Goal: Task Accomplishment & Management: Manage account settings

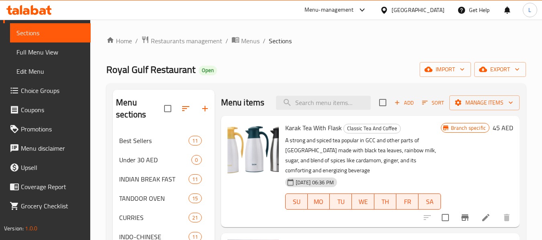
click at [174, 44] on span "Restaurants management" at bounding box center [186, 41] width 71 height 10
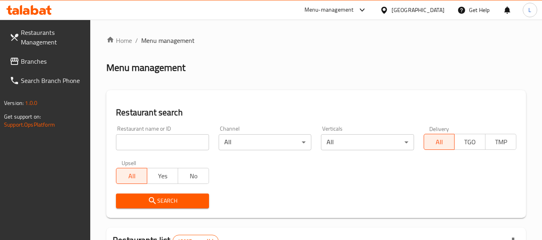
click at [166, 144] on input "search" at bounding box center [162, 142] width 93 height 16
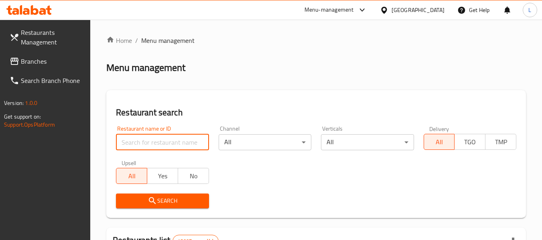
paste input "696411"
type input "696411"
click button "Search" at bounding box center [162, 201] width 93 height 15
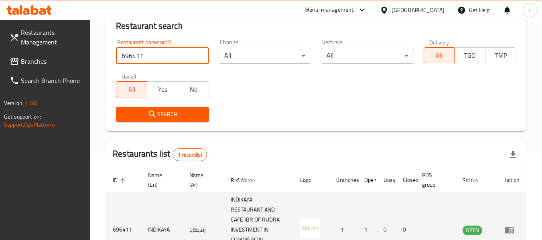
scroll to position [148, 0]
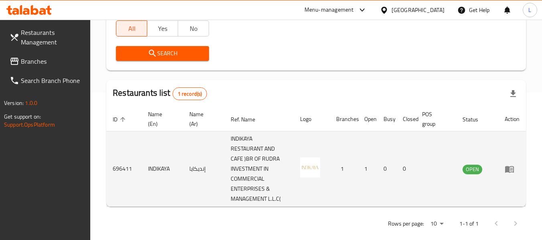
click at [510, 170] on icon "enhanced table" at bounding box center [509, 169] width 10 height 10
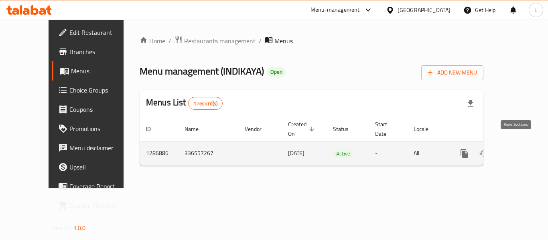
click at [518, 150] on icon "enhanced table" at bounding box center [521, 153] width 7 height 7
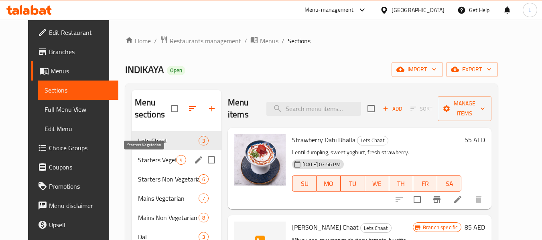
click at [149, 161] on span "Starters Vegetarian" at bounding box center [157, 160] width 38 height 10
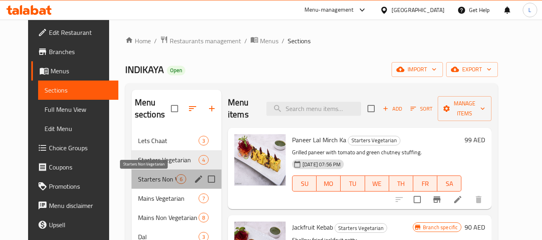
click at [150, 177] on span "Starters Non Vegetarian" at bounding box center [157, 179] width 38 height 10
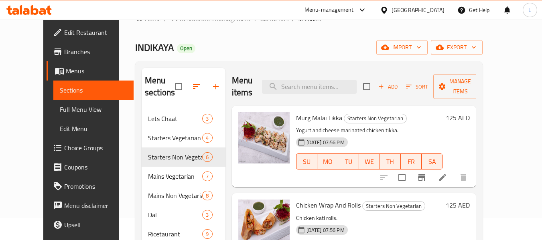
scroll to position [40, 0]
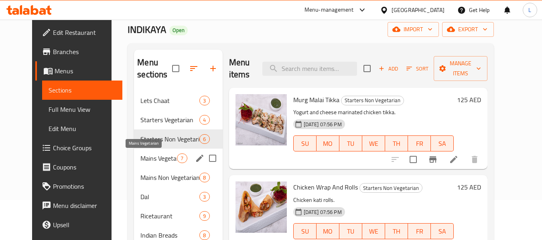
click at [142, 161] on span "Mains Vegetarian" at bounding box center [158, 159] width 36 height 10
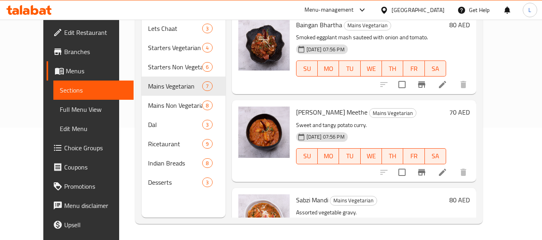
scroll to position [405, 0]
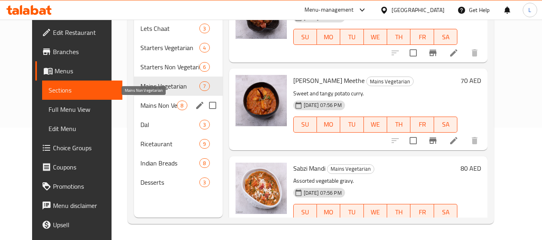
click at [152, 105] on span "Mains Non Vegetarian" at bounding box center [158, 106] width 36 height 10
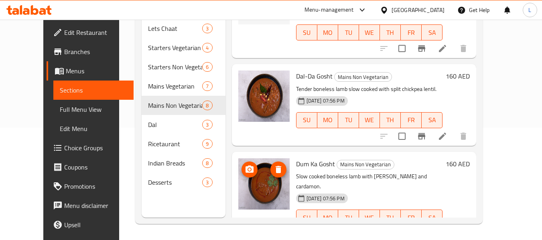
scroll to position [493, 0]
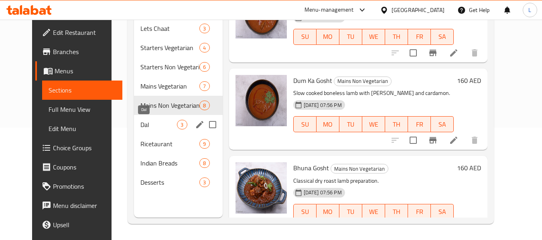
click at [140, 124] on span "Dal" at bounding box center [158, 125] width 36 height 10
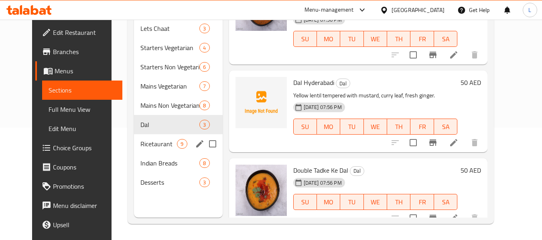
click at [163, 150] on div "Ricetaurant 9" at bounding box center [178, 143] width 88 height 19
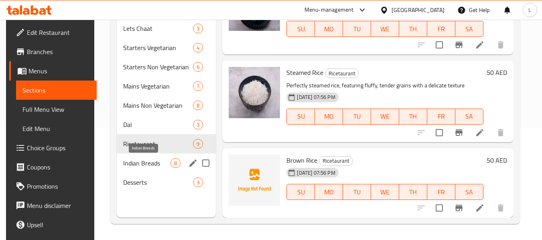
click at [150, 162] on span "Indian Breads" at bounding box center [146, 163] width 47 height 10
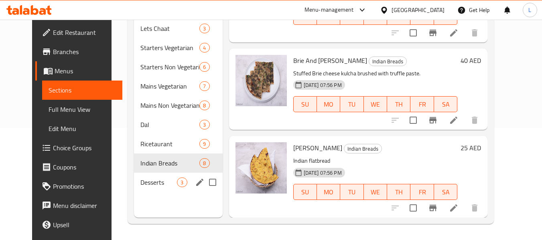
click at [140, 186] on span "Desserts" at bounding box center [158, 183] width 36 height 10
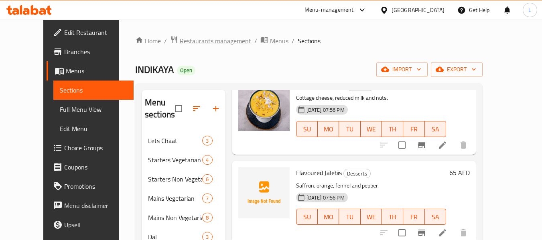
click at [186, 40] on span "Restaurants management" at bounding box center [215, 41] width 71 height 10
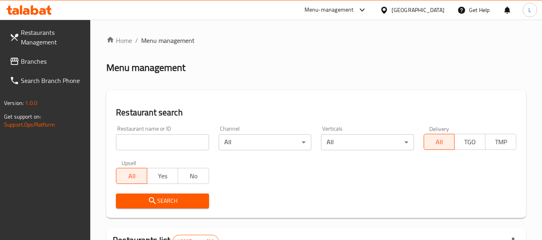
click at [149, 136] on input "search" at bounding box center [162, 142] width 93 height 16
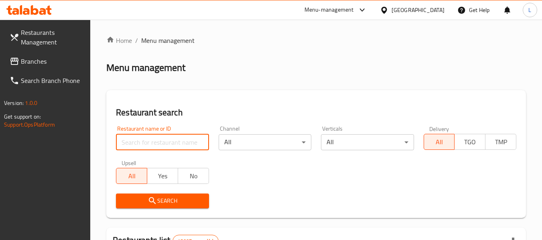
paste input "696415"
type input "696415"
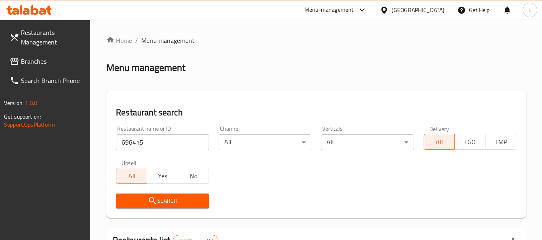
click at [160, 205] on span "Search" at bounding box center [162, 201] width 80 height 10
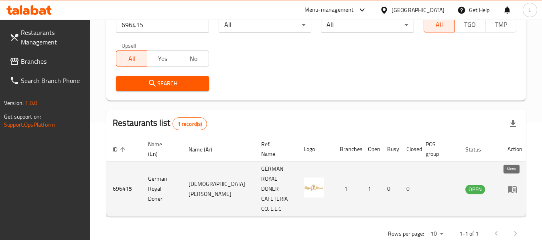
click at [514, 187] on link "enhanced table" at bounding box center [514, 189] width 15 height 10
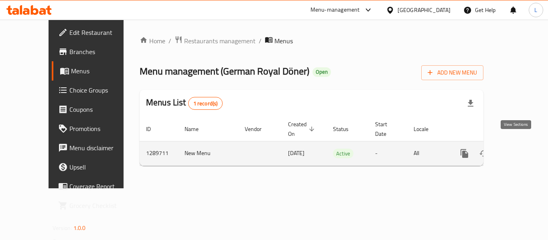
click at [513, 144] on link "enhanced table" at bounding box center [521, 153] width 19 height 19
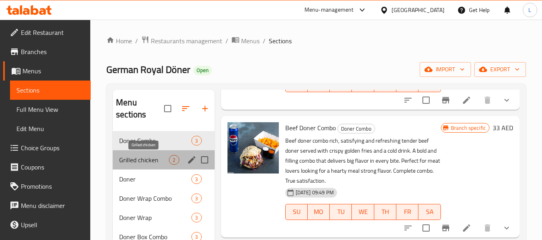
click at [156, 163] on span "Grilled chicken" at bounding box center [144, 160] width 50 height 10
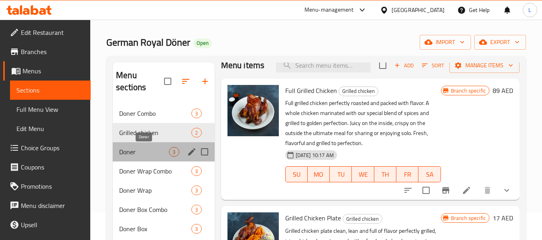
drag, startPoint x: 158, startPoint y: 147, endPoint x: 219, endPoint y: 139, distance: 61.8
click at [158, 147] on span "Doner" at bounding box center [144, 152] width 50 height 10
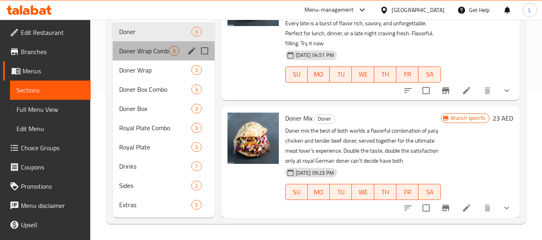
click at [154, 45] on div "Doner Wrap Combo 3" at bounding box center [163, 50] width 101 height 19
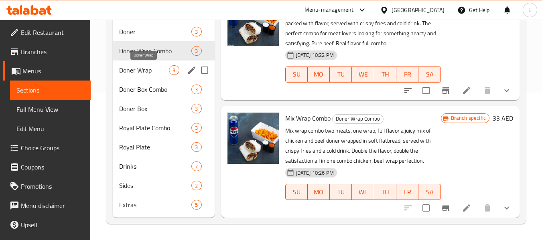
click at [140, 73] on span "Doner Wrap" at bounding box center [144, 70] width 50 height 10
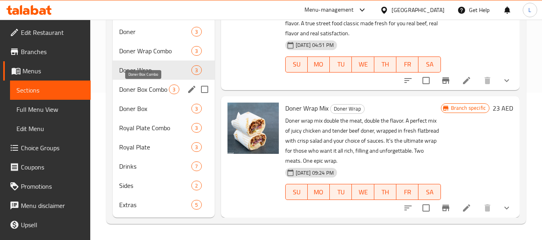
click at [134, 93] on span "Doner Box Combo" at bounding box center [144, 90] width 50 height 10
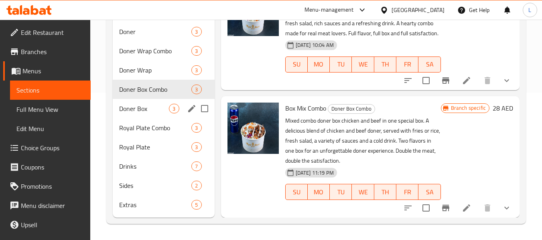
click at [145, 103] on div "Doner Box 3" at bounding box center [163, 108] width 101 height 19
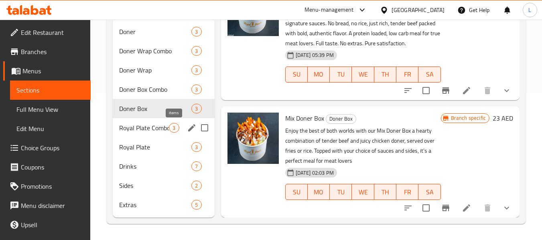
click at [168, 132] on span "Royal Plate Combo" at bounding box center [144, 128] width 50 height 10
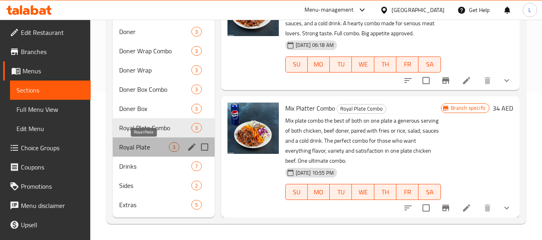
click at [154, 152] on span "Royal Plate" at bounding box center [144, 147] width 50 height 10
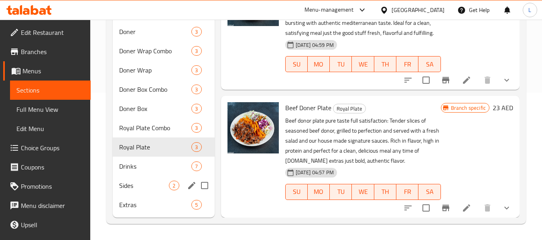
click at [159, 168] on span "Drinks" at bounding box center [155, 167] width 72 height 10
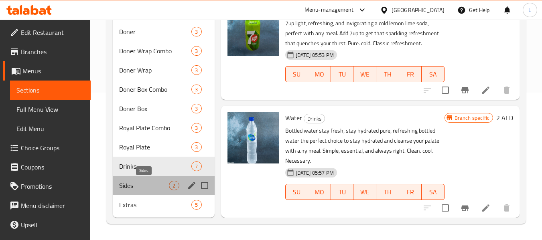
click at [160, 184] on span "Sides" at bounding box center [144, 186] width 50 height 10
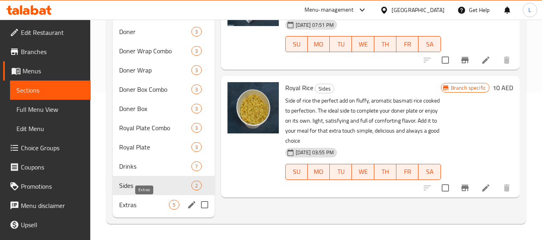
click at [158, 206] on span "Extras" at bounding box center [144, 205] width 50 height 10
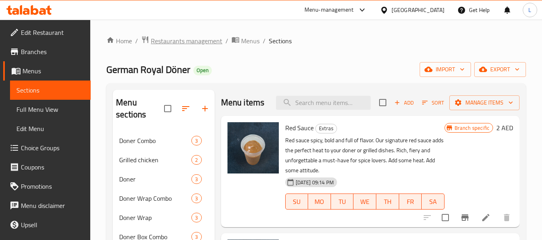
click at [186, 42] on span "Restaurants management" at bounding box center [186, 41] width 71 height 10
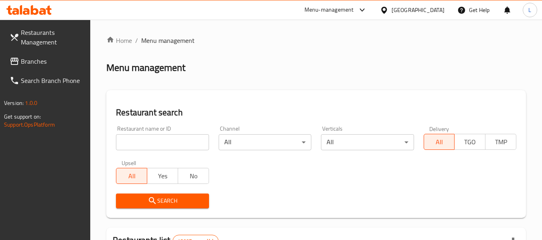
click at [158, 146] on input "search" at bounding box center [162, 142] width 93 height 16
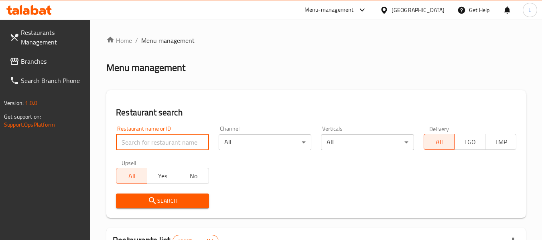
paste input "696417"
type input "696417"
click button "Search" at bounding box center [162, 201] width 93 height 15
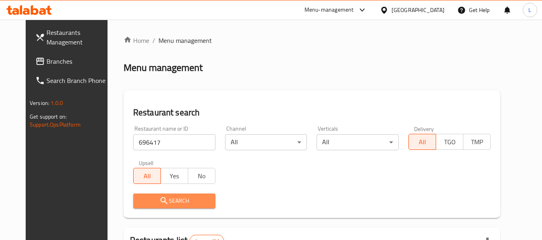
click at [182, 204] on span "Search" at bounding box center [174, 201] width 69 height 10
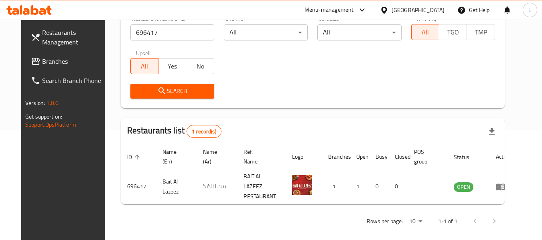
scroll to position [111, 0]
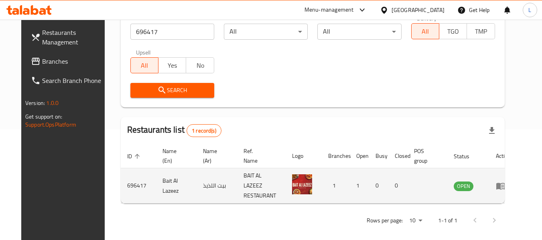
click at [502, 185] on td "enhanced table" at bounding box center [503, 185] width 28 height 35
click at [505, 185] on icon "enhanced table" at bounding box center [500, 186] width 9 height 7
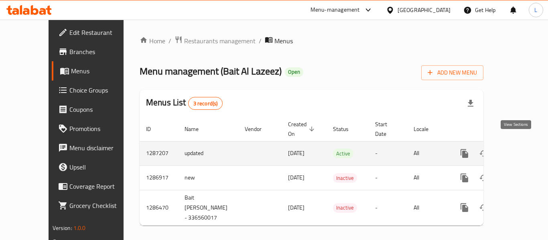
click at [517, 149] on icon "enhanced table" at bounding box center [522, 154] width 10 height 10
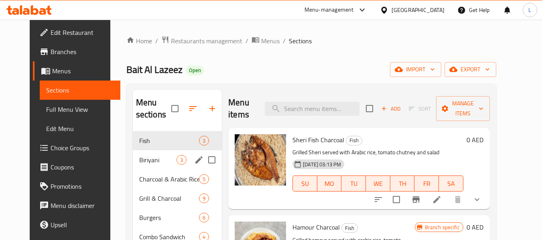
click at [177, 162] on span "3" at bounding box center [181, 160] width 9 height 8
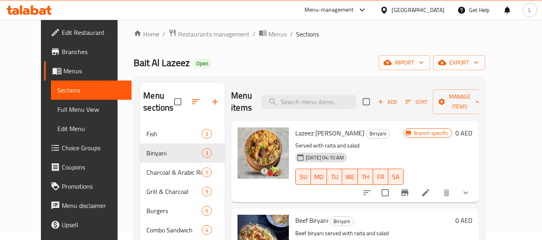
scroll to position [6, 0]
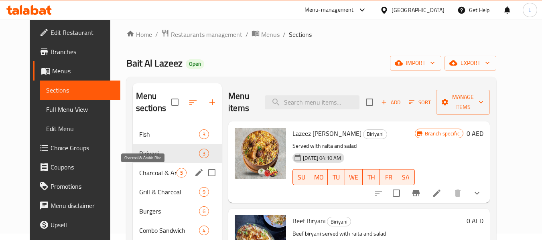
click at [153, 170] on span "Charcoal & Arabic Rice" at bounding box center [157, 173] width 37 height 10
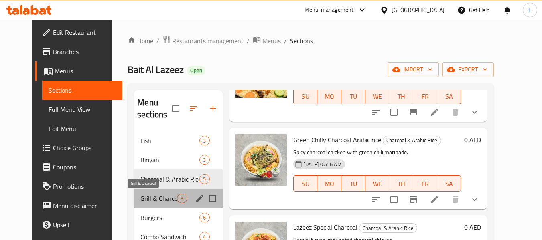
click at [150, 198] on span "Grill & Charcoal" at bounding box center [158, 199] width 36 height 10
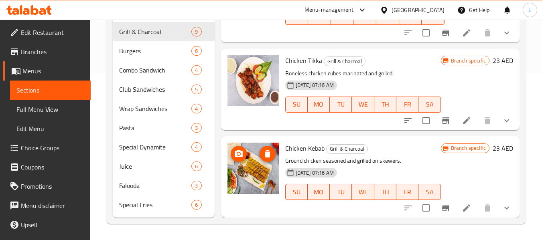
scroll to position [536, 0]
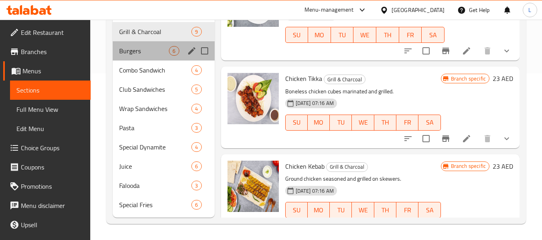
click at [152, 57] on div "Burgers 6" at bounding box center [163, 50] width 101 height 19
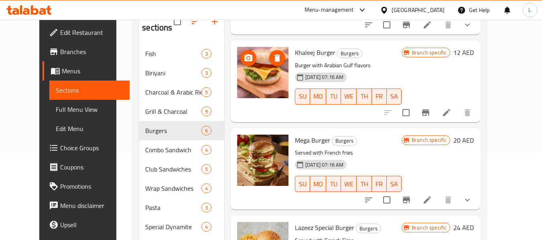
scroll to position [167, 0]
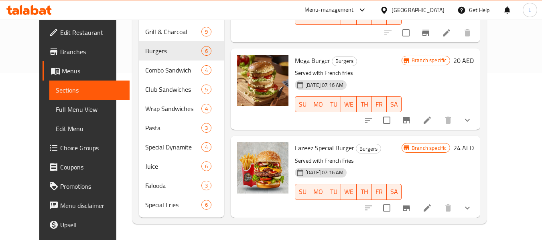
click at [309, 145] on span "Lazeez Special Burger" at bounding box center [324, 148] width 59 height 12
click at [301, 148] on span "Lazeez Special Burger" at bounding box center [324, 148] width 59 height 12
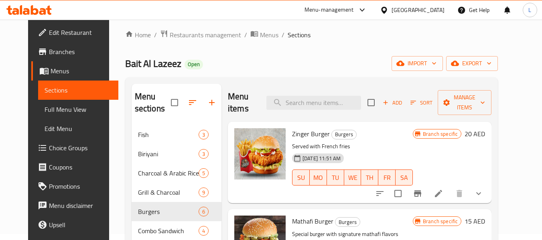
scroll to position [0, 0]
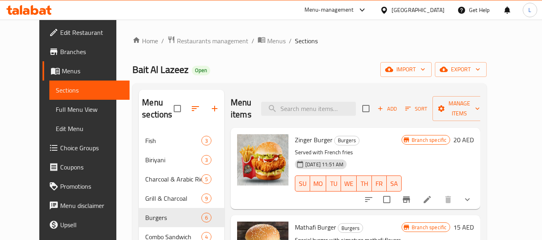
click at [308, 134] on span "Zinger Burger" at bounding box center [314, 140] width 38 height 12
copy h6 "Zinger Burger"
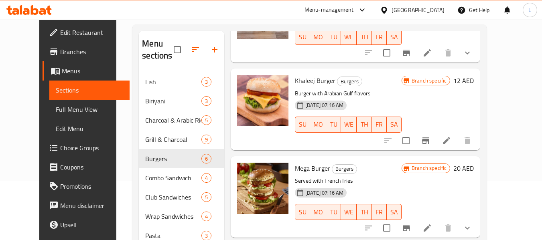
scroll to position [167, 0]
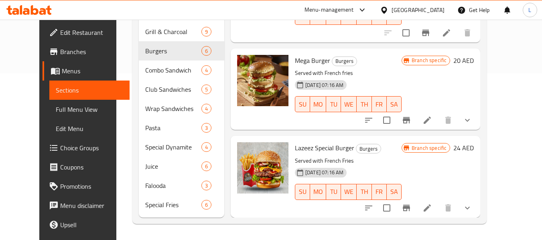
click at [310, 148] on span "Lazeez Special Burger" at bounding box center [324, 148] width 59 height 12
copy h6 "Lazeez Special Burger"
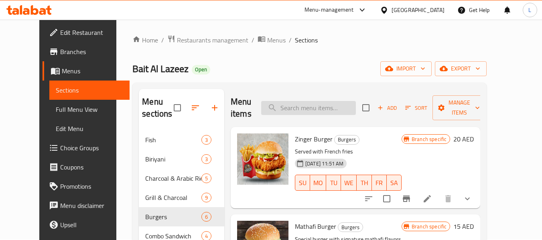
scroll to position [0, 0]
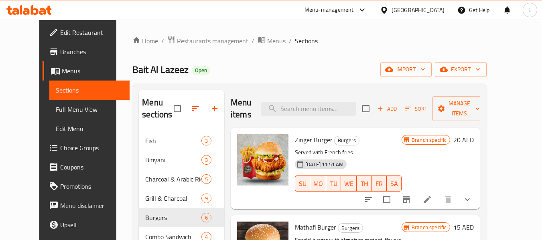
click at [431, 202] on icon at bounding box center [426, 199] width 7 height 7
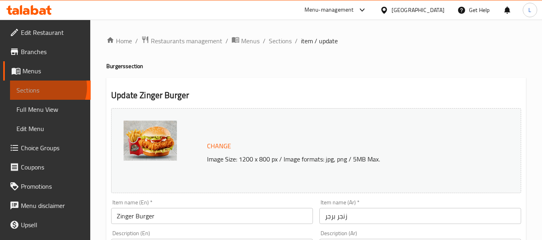
click at [47, 87] on span "Sections" at bounding box center [50, 90] width 68 height 10
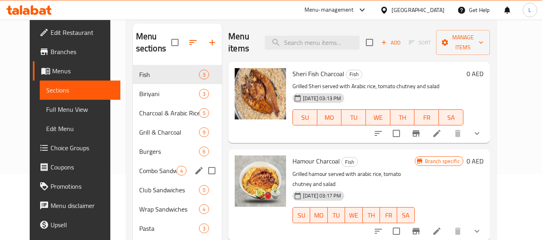
scroll to position [80, 0]
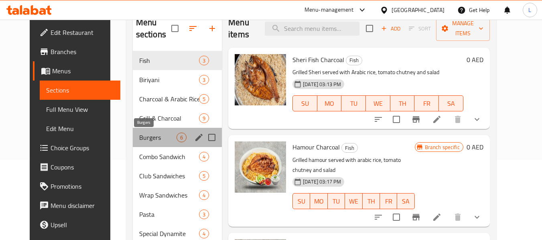
click at [139, 141] on span "Burgers" at bounding box center [157, 138] width 37 height 10
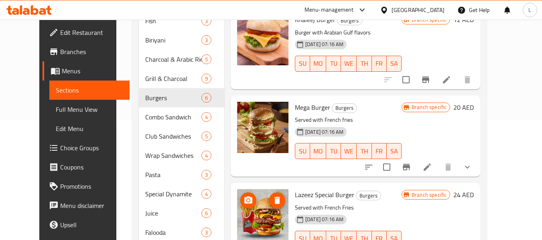
scroll to position [167, 0]
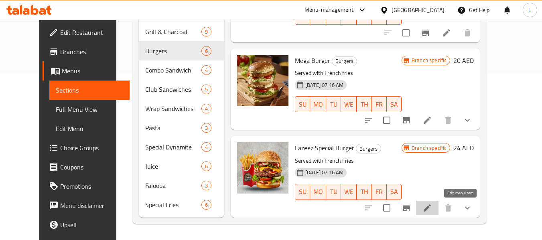
click at [432, 204] on icon at bounding box center [427, 208] width 10 height 10
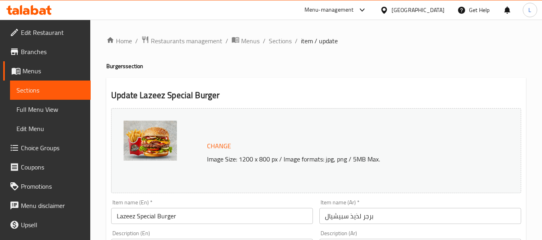
click at [61, 90] on span "Sections" at bounding box center [50, 90] width 68 height 10
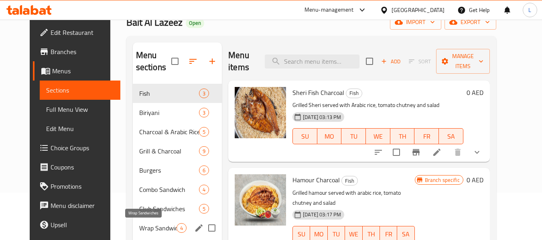
scroll to position [120, 0]
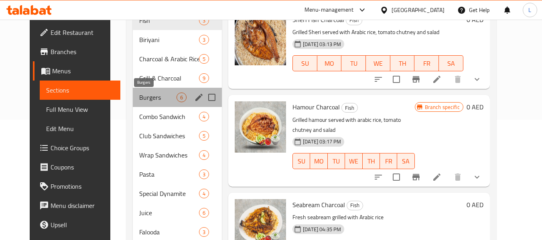
click at [151, 99] on span "Burgers" at bounding box center [157, 98] width 37 height 10
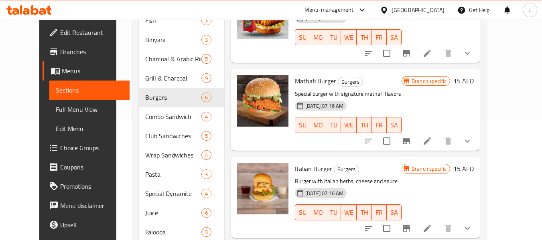
scroll to position [40, 0]
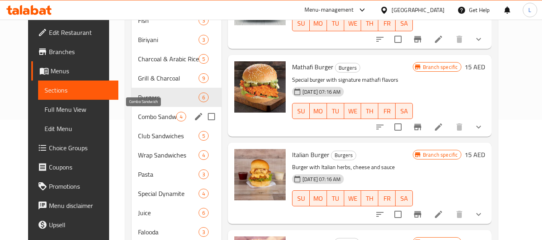
click at [138, 115] on span "Combo Sandwich" at bounding box center [157, 117] width 38 height 10
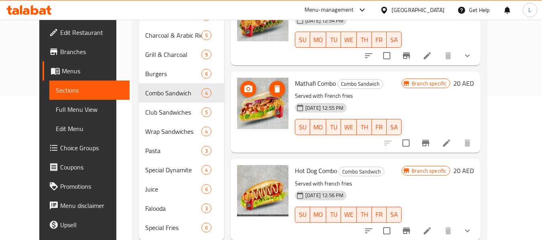
scroll to position [167, 0]
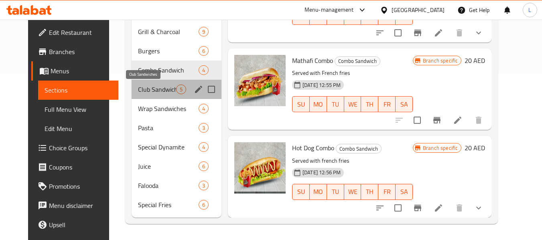
click at [138, 87] on span "Club Sandwiches" at bounding box center [157, 90] width 38 height 10
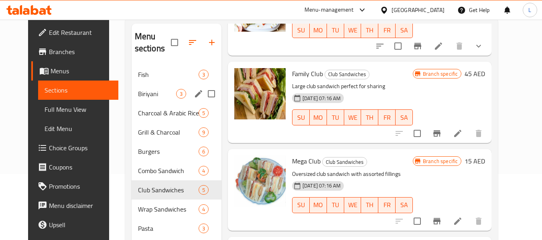
scroll to position [167, 0]
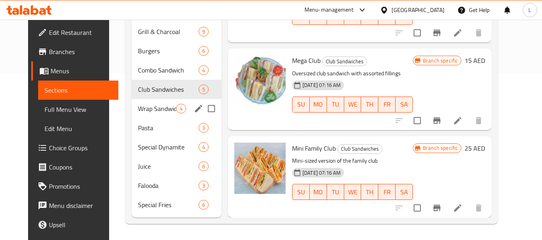
click at [140, 110] on span "Wrap Sandwiches" at bounding box center [157, 109] width 38 height 10
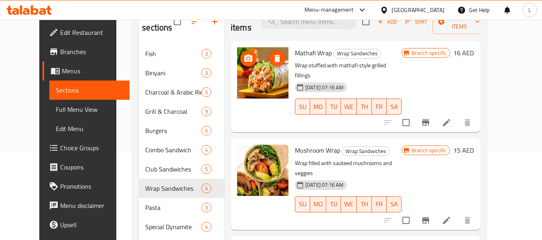
scroll to position [167, 0]
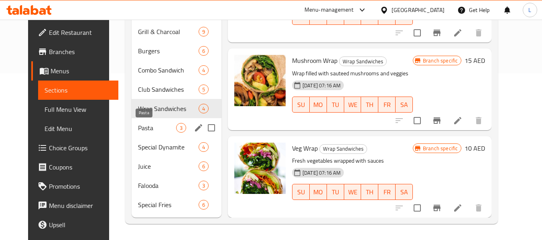
click at [157, 132] on span "Pasta" at bounding box center [157, 128] width 38 height 10
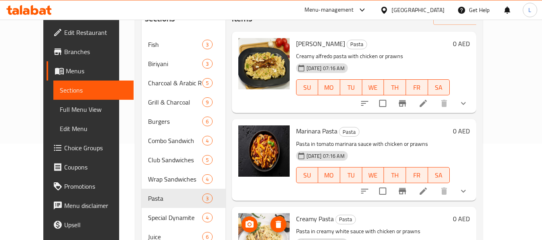
scroll to position [167, 0]
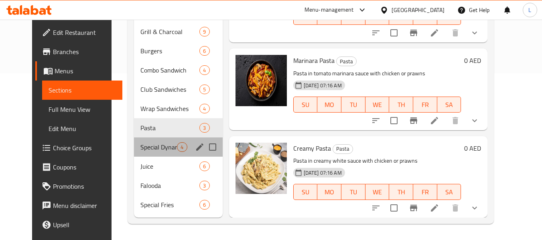
click at [134, 153] on div "Special Dynamite 4" at bounding box center [178, 147] width 88 height 19
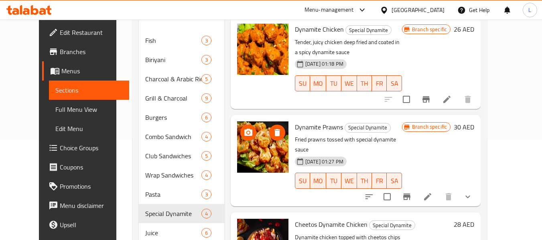
scroll to position [167, 0]
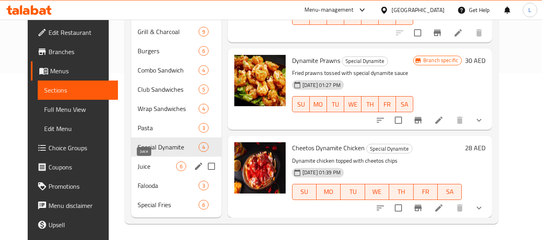
click at [138, 166] on span "Juice" at bounding box center [157, 167] width 38 height 10
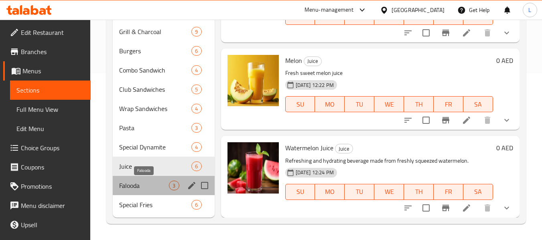
click at [131, 187] on span "Falooda" at bounding box center [144, 186] width 50 height 10
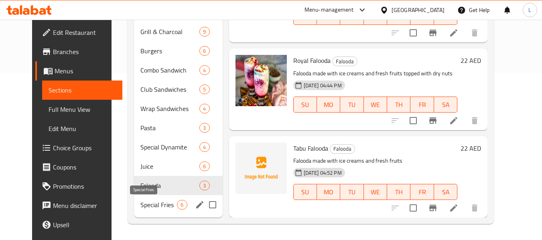
click at [140, 201] on span "Special Fries" at bounding box center [158, 205] width 36 height 10
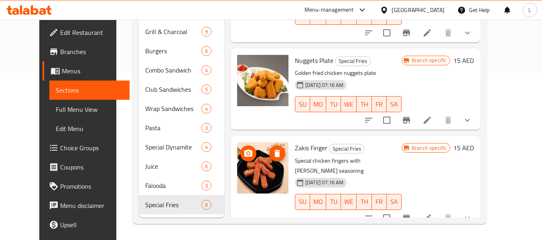
click at [263, 174] on img at bounding box center [262, 167] width 51 height 51
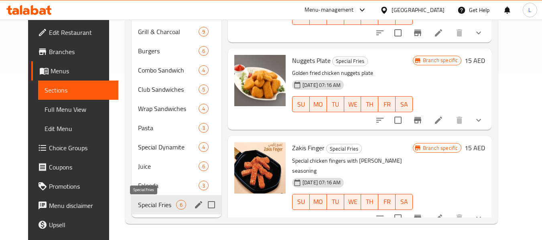
click at [158, 207] on span "Special Fries" at bounding box center [157, 205] width 38 height 10
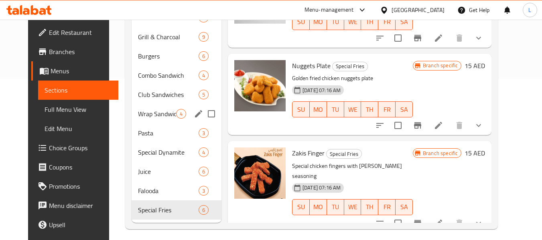
scroll to position [127, 0]
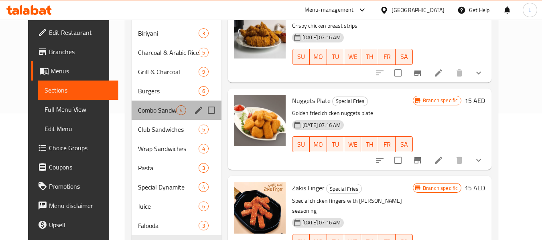
click at [136, 103] on div "Combo Sandwich 4" at bounding box center [177, 110] width 90 height 19
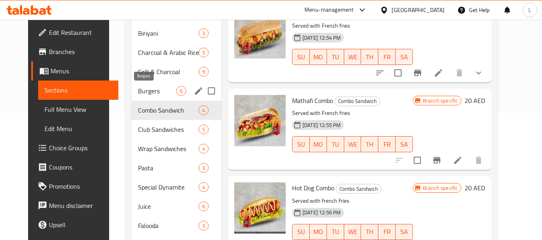
click at [138, 89] on span "Burgers" at bounding box center [157, 91] width 38 height 10
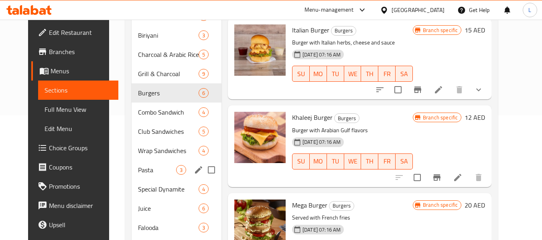
scroll to position [167, 0]
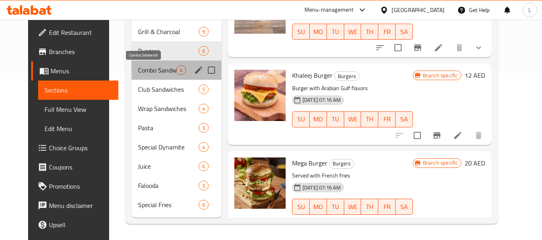
click at [153, 69] on span "Combo Sandwich" at bounding box center [157, 70] width 38 height 10
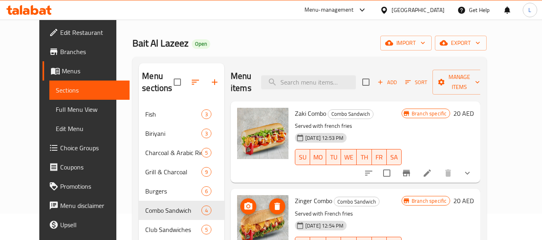
scroll to position [6, 0]
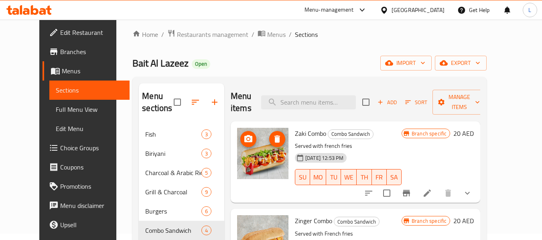
click at [247, 161] on img at bounding box center [262, 153] width 51 height 51
click at [308, 131] on span "Zaki Combo" at bounding box center [310, 134] width 31 height 12
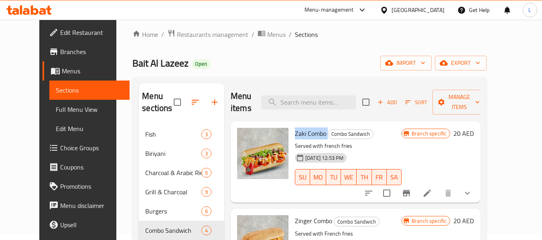
copy h6 "Zaki Combo"
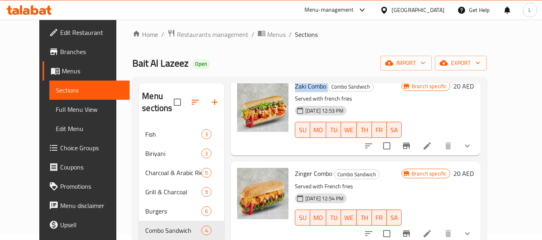
scroll to position [88, 0]
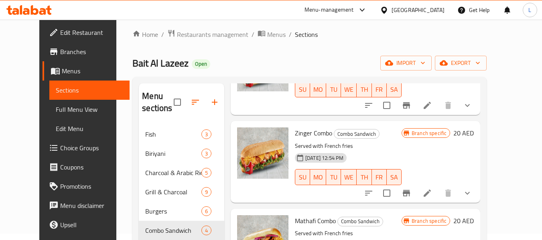
click at [308, 135] on span "Zinger Combo" at bounding box center [313, 133] width 37 height 12
copy h6 "Zinger Combo"
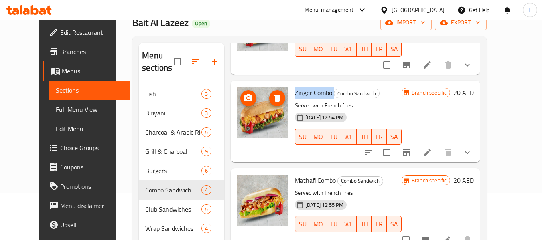
scroll to position [127, 0]
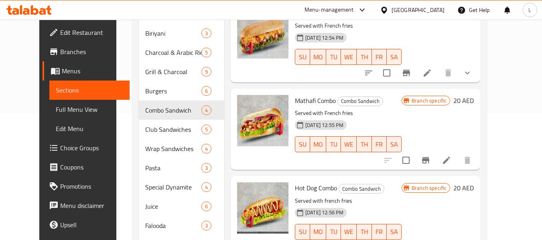
click at [320, 93] on div "Mathafi Combo Combo Sandwich Served with French fries [DATE] 12:55 PM SU MO TU …" at bounding box center [348, 129] width 113 height 75
copy h6 "Mathafi Combo"
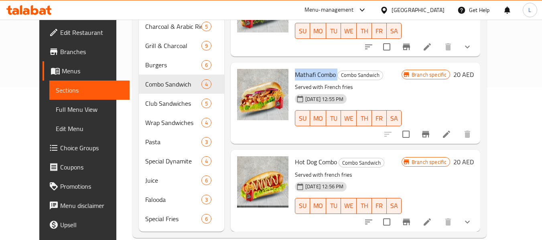
scroll to position [167, 0]
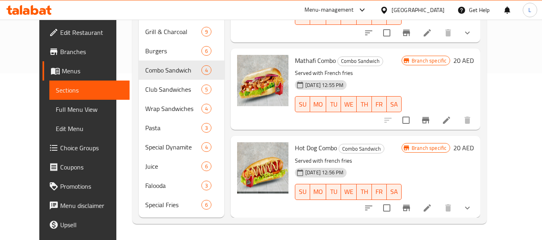
click at [304, 144] on span "Hot Dog Combo" at bounding box center [316, 148] width 42 height 12
copy h6 "Hot Dog Combo"
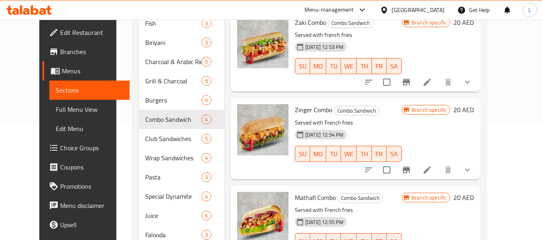
scroll to position [47, 0]
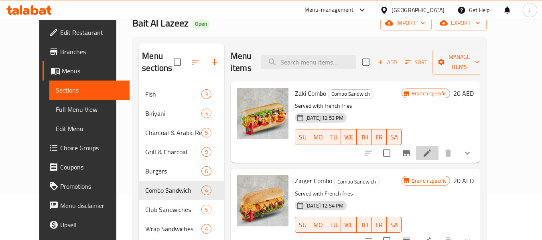
click at [438, 148] on li at bounding box center [427, 153] width 22 height 14
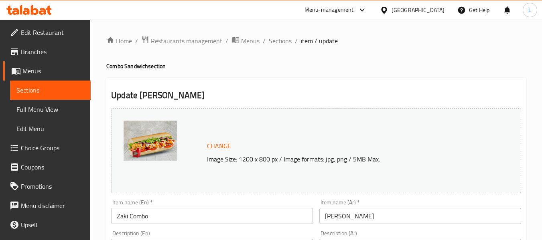
click at [24, 92] on span "Sections" at bounding box center [50, 90] width 68 height 10
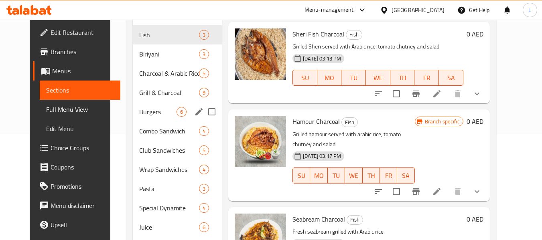
scroll to position [120, 0]
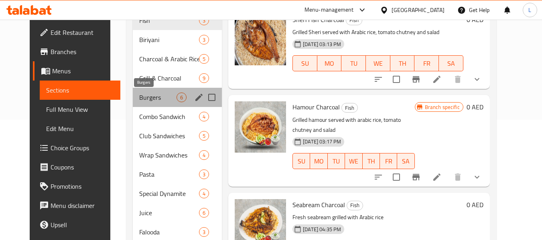
click at [139, 101] on span "Burgers" at bounding box center [157, 98] width 37 height 10
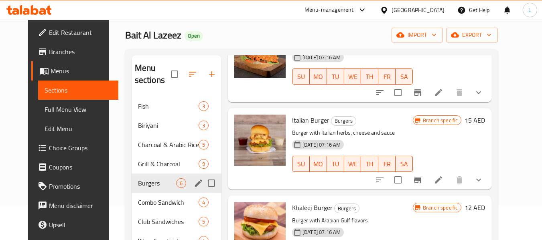
scroll to position [80, 0]
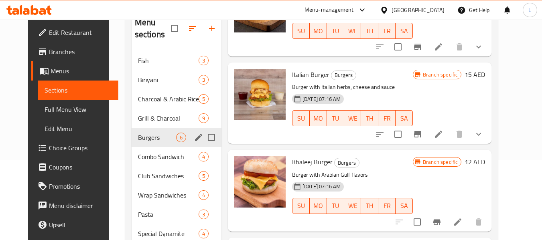
click at [141, 146] on div "Burgers 6" at bounding box center [177, 137] width 90 height 19
click at [140, 158] on span "Combo Sandwich" at bounding box center [157, 157] width 38 height 10
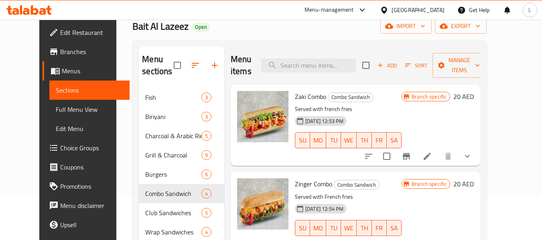
scroll to position [80, 0]
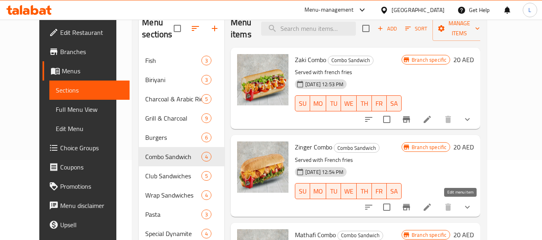
click at [431, 207] on icon at bounding box center [426, 207] width 7 height 7
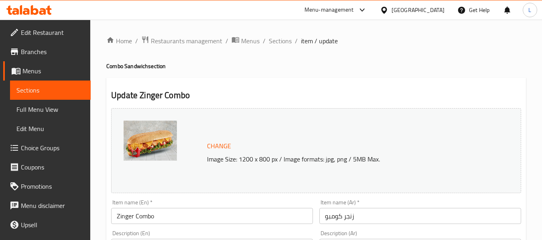
click at [54, 90] on span "Sections" at bounding box center [50, 90] width 68 height 10
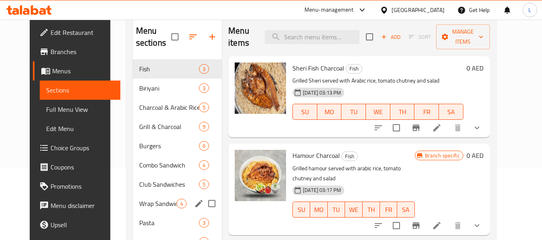
scroll to position [80, 0]
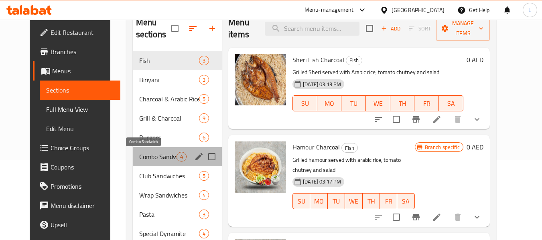
click at [139, 152] on span "Combo Sandwich" at bounding box center [157, 157] width 37 height 10
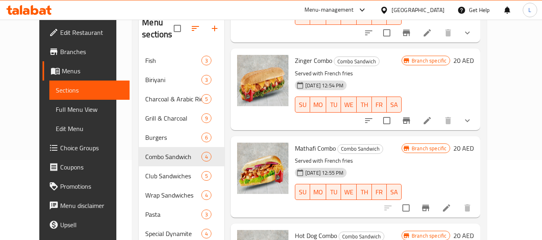
scroll to position [88, 0]
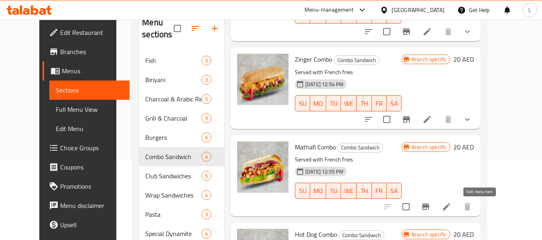
click at [451, 207] on icon at bounding box center [446, 207] width 10 height 10
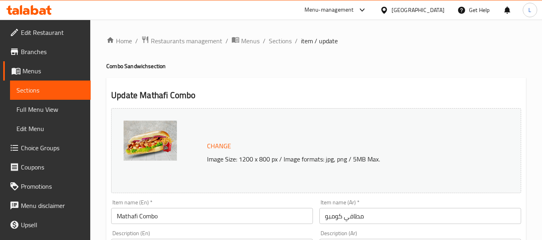
click at [57, 94] on span "Sections" at bounding box center [50, 90] width 68 height 10
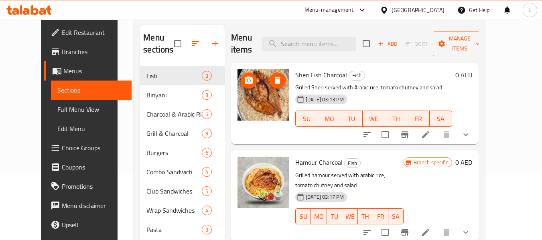
scroll to position [167, 0]
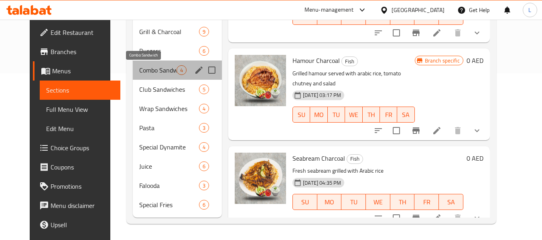
click at [147, 72] on span "Combo Sandwich" at bounding box center [157, 70] width 37 height 10
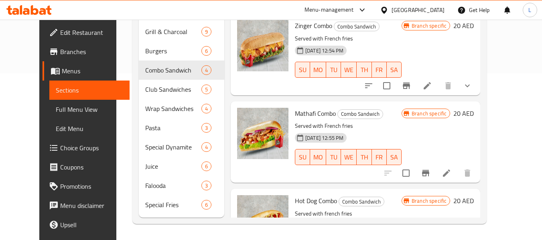
scroll to position [80, 0]
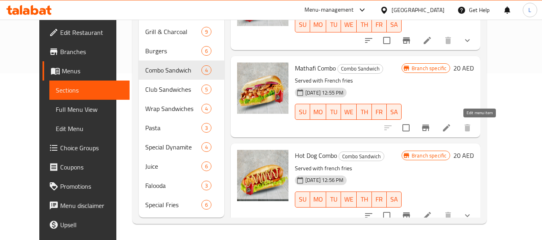
click at [451, 127] on icon at bounding box center [446, 128] width 10 height 10
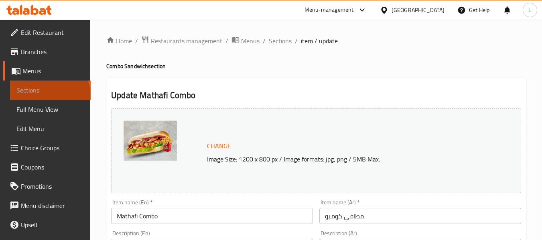
click at [49, 93] on span "Sections" at bounding box center [50, 90] width 68 height 10
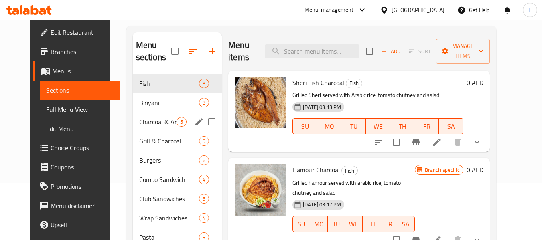
scroll to position [120, 0]
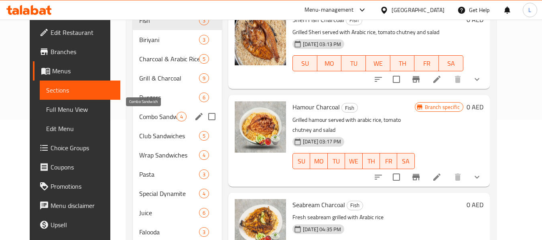
click at [142, 119] on span "Combo Sandwich" at bounding box center [157, 117] width 37 height 10
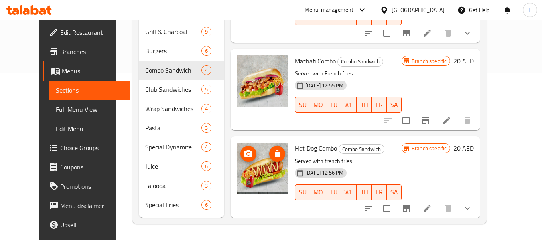
scroll to position [88, 0]
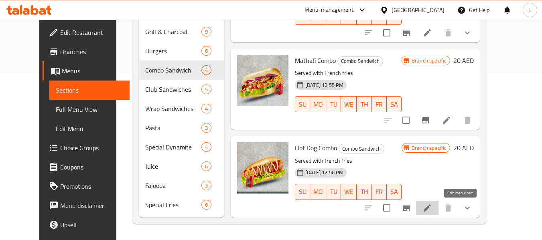
click at [432, 211] on icon at bounding box center [427, 208] width 10 height 10
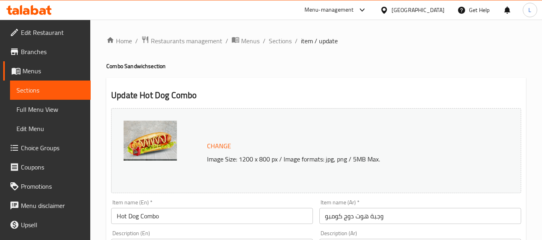
click at [59, 94] on span "Sections" at bounding box center [50, 90] width 68 height 10
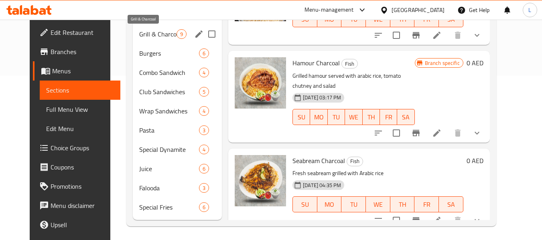
scroll to position [167, 0]
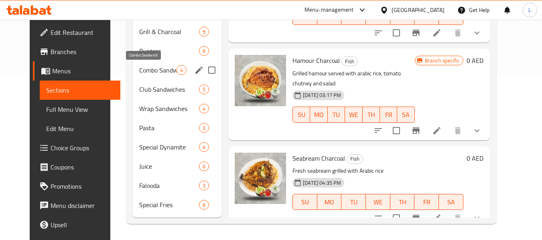
click at [139, 67] on span "Combo Sandwich" at bounding box center [157, 70] width 37 height 10
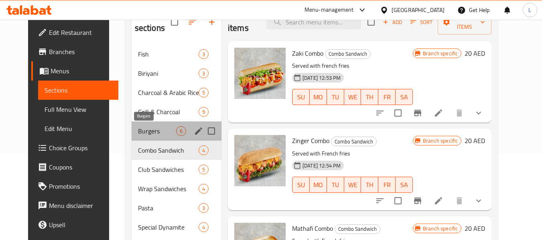
click at [146, 136] on span "Burgers" at bounding box center [157, 131] width 38 height 10
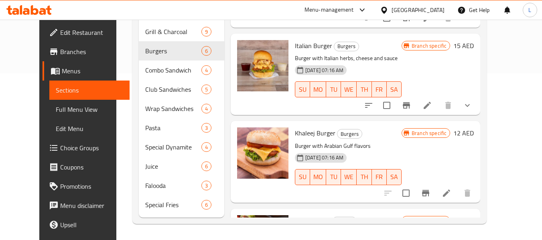
scroll to position [263, 0]
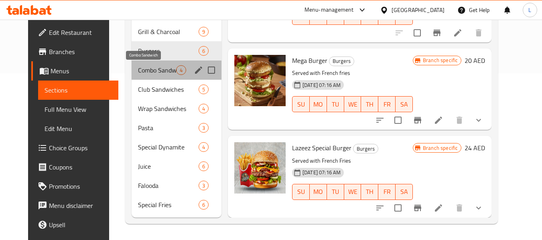
click at [151, 73] on span "Combo Sandwich" at bounding box center [157, 70] width 38 height 10
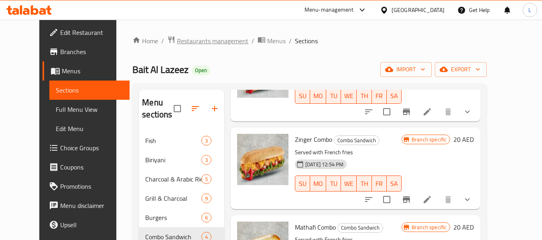
click at [177, 45] on span "Restaurants management" at bounding box center [212, 41] width 71 height 10
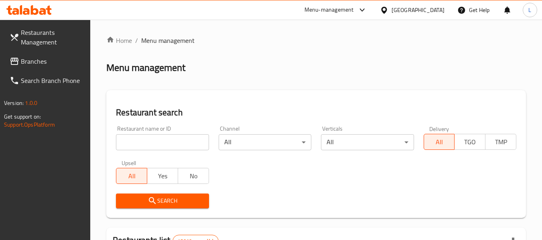
click at [163, 138] on input "search" at bounding box center [162, 142] width 93 height 16
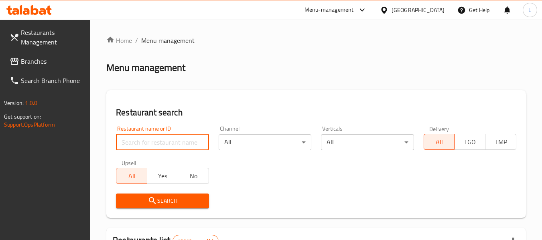
paste input "697035"
type input "697035"
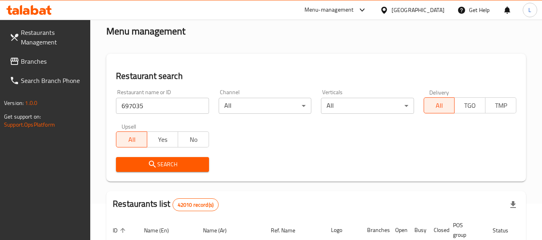
scroll to position [80, 0]
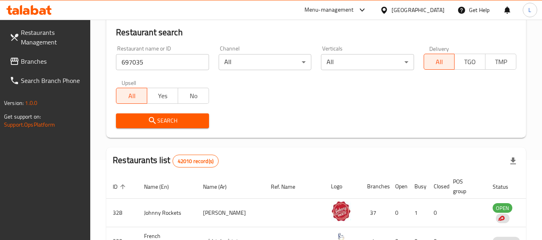
click at [199, 120] on span "Search" at bounding box center [162, 121] width 80 height 10
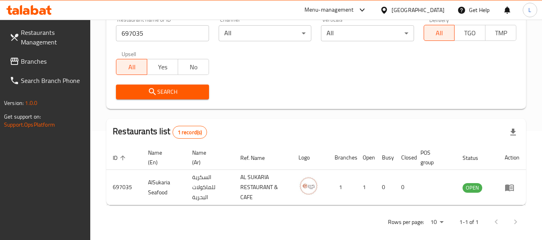
scroll to position [117, 0]
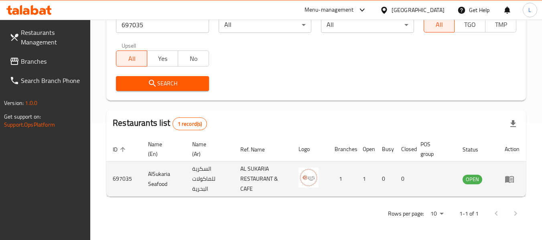
click at [513, 184] on td "enhanced table" at bounding box center [512, 179] width 28 height 35
click at [512, 178] on icon "enhanced table" at bounding box center [509, 179] width 10 height 10
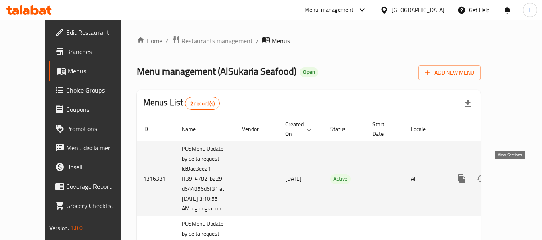
click at [514, 177] on icon "enhanced table" at bounding box center [519, 179] width 10 height 10
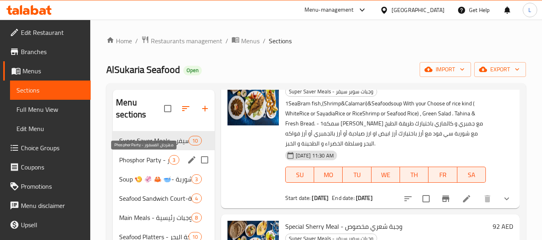
click at [147, 159] on span "Phosphor Party - مهرجان الفسفور" at bounding box center [144, 160] width 50 height 10
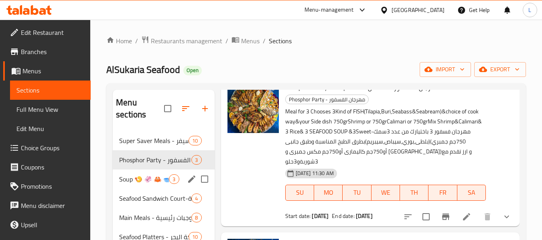
click at [154, 174] on div "Soup 🍤 🦑 🦀 🥣- الشوربة 3" at bounding box center [163, 179] width 101 height 19
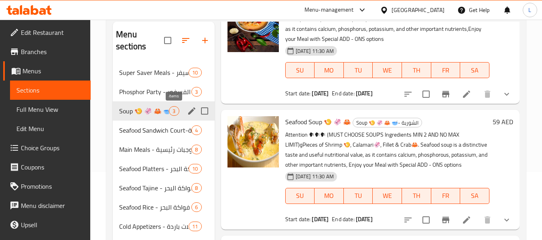
scroll to position [67, 0]
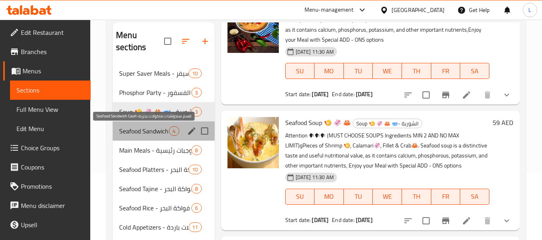
click at [159, 130] on span "Seafood Sandwich Court-قسم سندوتشات ماكولات بحرية" at bounding box center [144, 131] width 50 height 10
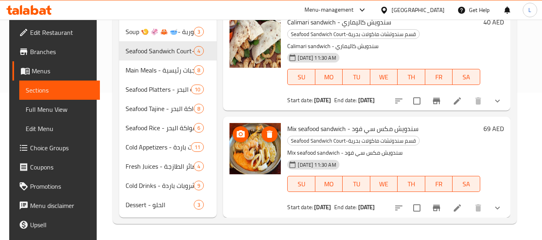
scroll to position [132, 0]
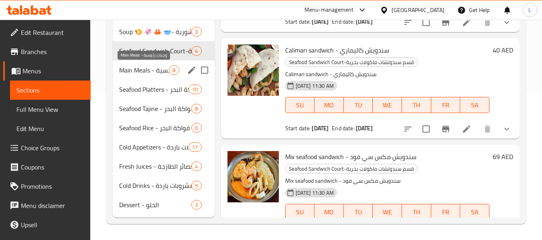
click at [135, 70] on span "Main Meals - وجبات رئيسية" at bounding box center [144, 70] width 50 height 10
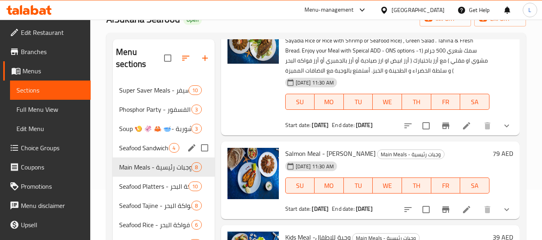
scroll to position [148, 0]
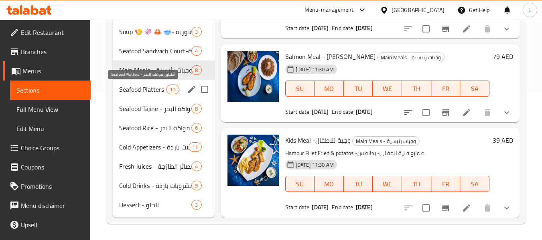
click at [150, 93] on span "Seafood Platters - أطباق فواكة البحر" at bounding box center [142, 90] width 47 height 10
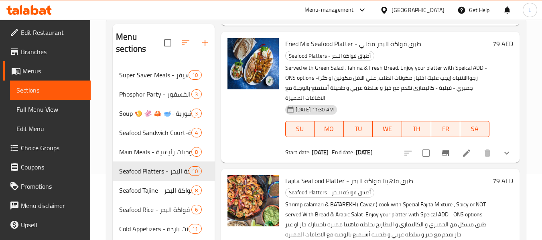
scroll to position [148, 0]
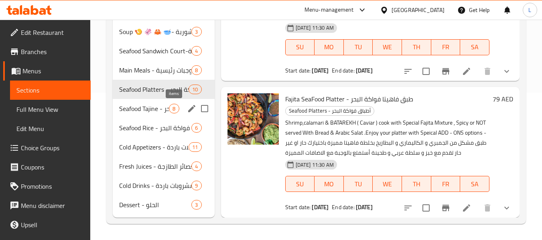
click at [170, 106] on span "8" at bounding box center [173, 109] width 9 height 8
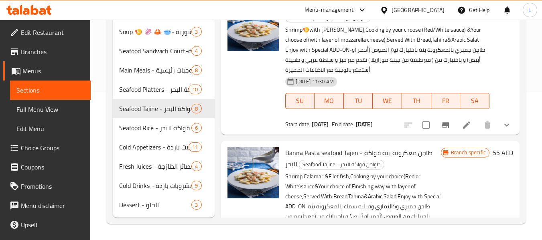
scroll to position [615, 0]
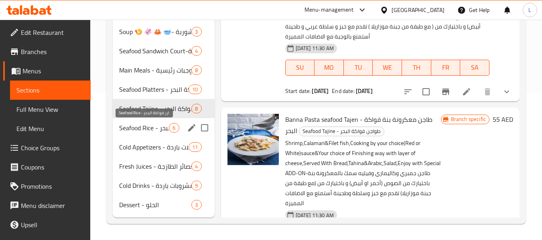
click at [153, 128] on span "Seafood Rice - ارز فواكة البحر" at bounding box center [144, 128] width 50 height 10
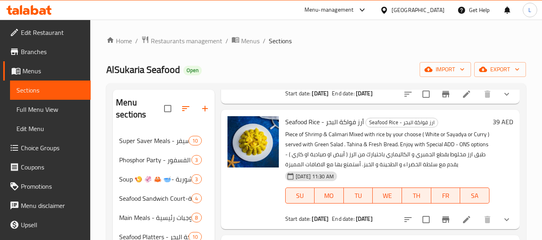
scroll to position [148, 0]
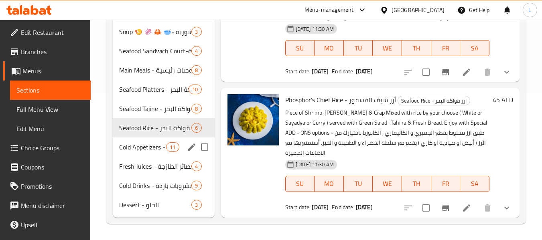
click at [155, 150] on span "Cold Appetizers - مقبلات باردة" at bounding box center [142, 147] width 47 height 10
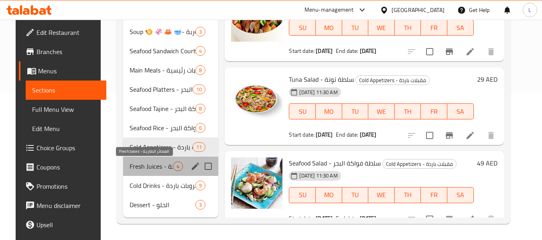
click at [151, 164] on span "Fresh Juices - العصائر الطازجة" at bounding box center [151, 167] width 43 height 10
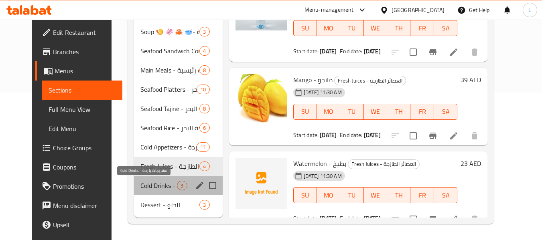
click at [150, 189] on span "Cold Drinks - مشروبات باردة" at bounding box center [158, 186] width 36 height 10
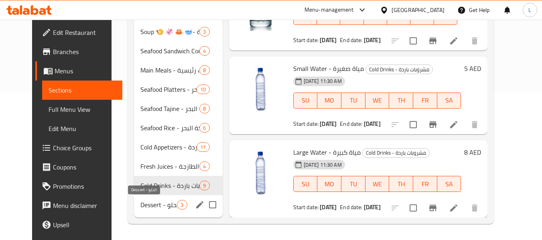
click at [161, 204] on span "Dessert - الحلو" at bounding box center [158, 205] width 36 height 10
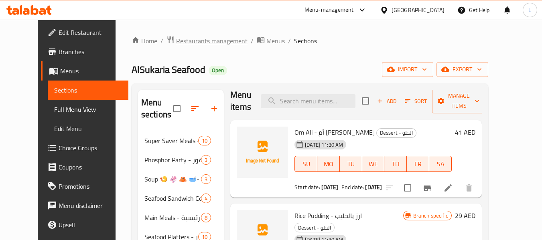
click at [186, 39] on span "Restaurants management" at bounding box center [211, 41] width 71 height 10
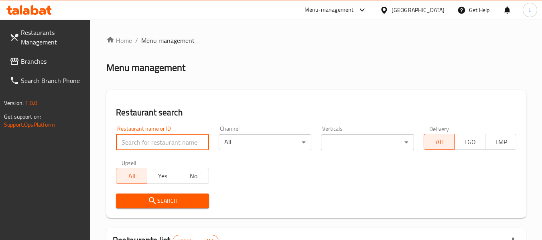
click at [174, 138] on input "search" at bounding box center [162, 142] width 93 height 16
paste input "697036"
type input "697036"
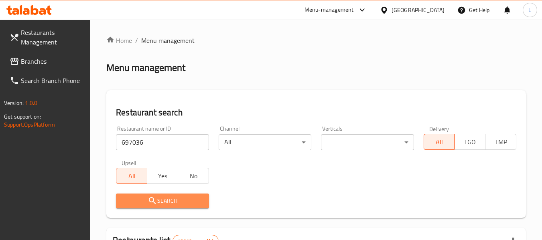
click at [190, 199] on span "Search" at bounding box center [162, 201] width 80 height 10
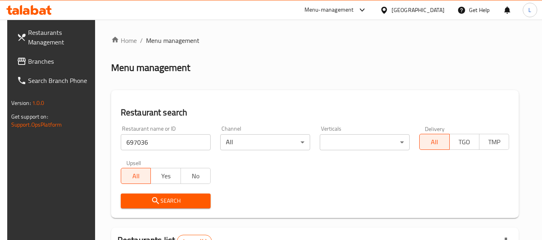
scroll to position [117, 0]
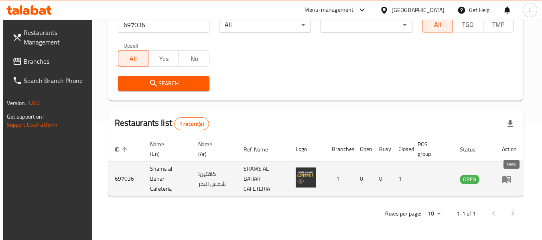
click at [516, 177] on link "enhanced table" at bounding box center [509, 179] width 15 height 10
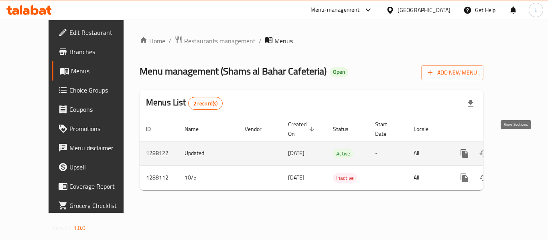
click at [517, 149] on icon "enhanced table" at bounding box center [522, 154] width 10 height 10
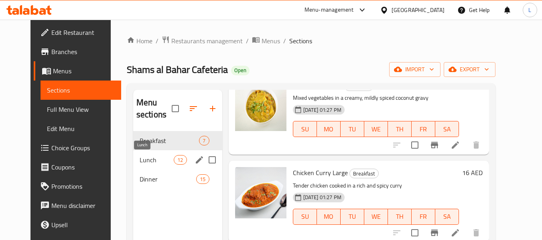
click at [142, 160] on span "Lunch" at bounding box center [157, 160] width 34 height 10
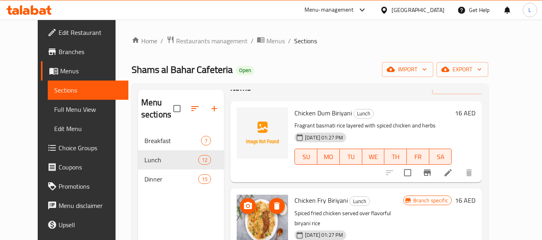
scroll to position [40, 0]
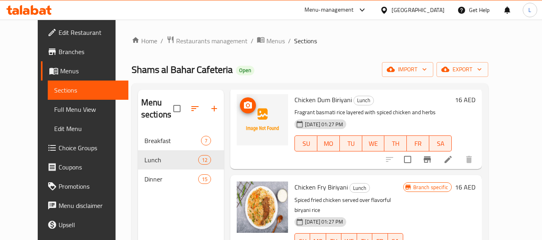
click at [253, 121] on img at bounding box center [262, 119] width 51 height 51
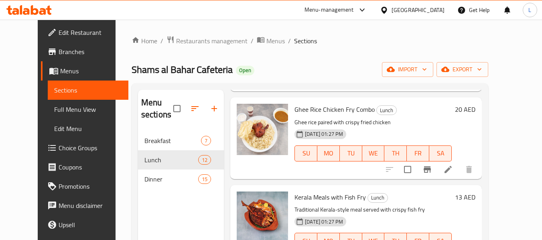
scroll to position [843, 0]
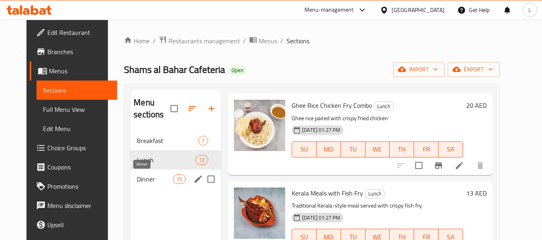
click at [137, 176] on span "Dinner" at bounding box center [155, 179] width 36 height 10
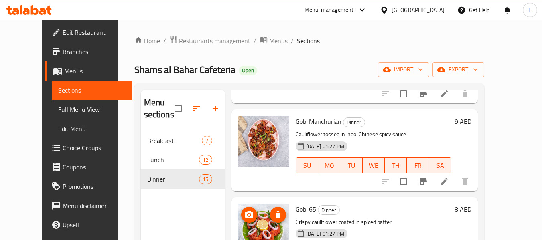
scroll to position [1106, 0]
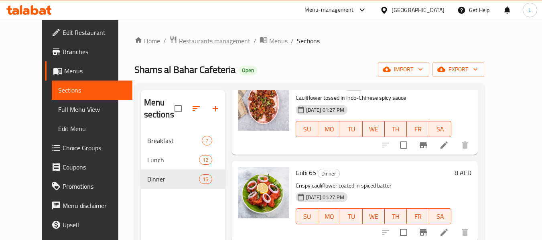
click at [181, 42] on span "Restaurants management" at bounding box center [214, 41] width 71 height 10
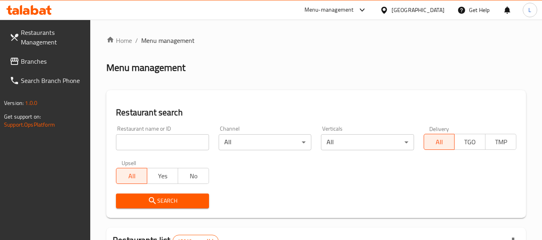
click at [175, 136] on input "search" at bounding box center [162, 142] width 93 height 16
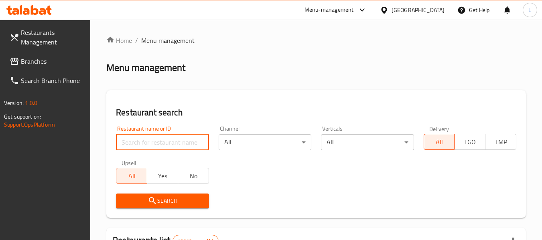
paste input "697037"
type input "697037"
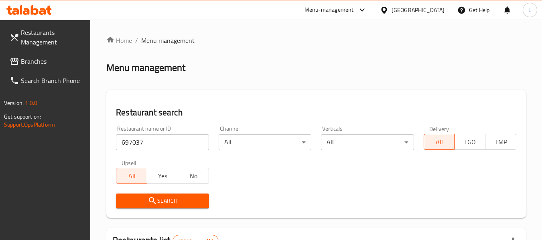
click at [178, 202] on span "Search" at bounding box center [162, 201] width 80 height 10
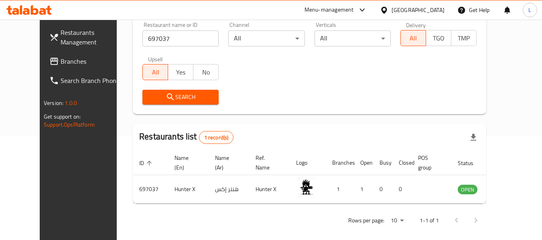
scroll to position [111, 0]
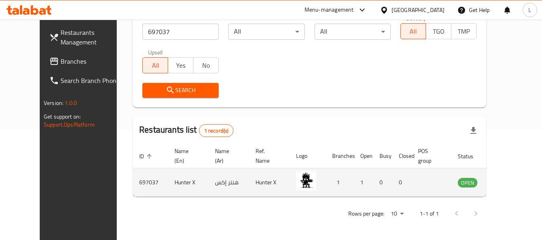
click at [506, 180] on icon "enhanced table" at bounding box center [504, 183] width 9 height 7
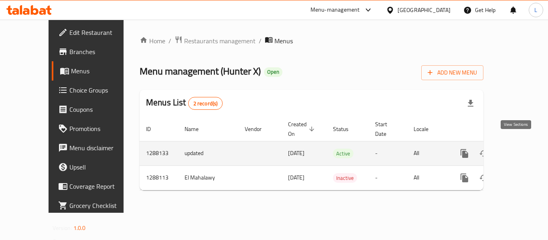
click at [517, 149] on icon "enhanced table" at bounding box center [522, 154] width 10 height 10
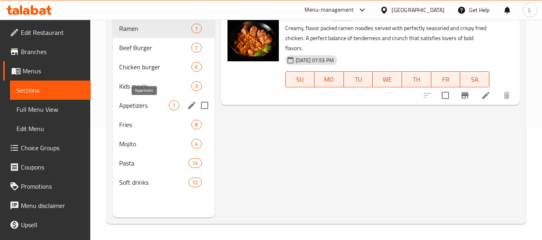
scroll to position [72, 0]
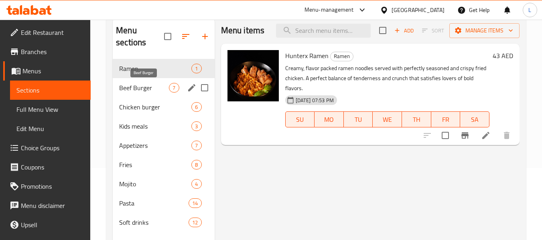
click at [124, 89] on span "Beef Burger" at bounding box center [144, 88] width 50 height 10
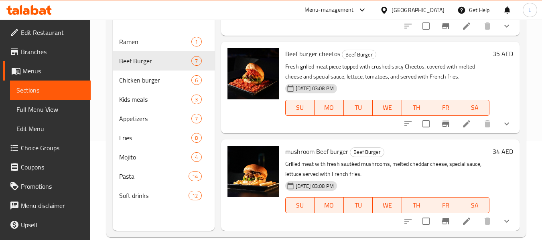
scroll to position [112, 0]
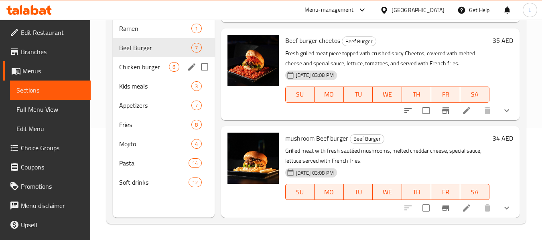
click at [154, 66] on span "Chicken burger" at bounding box center [144, 67] width 50 height 10
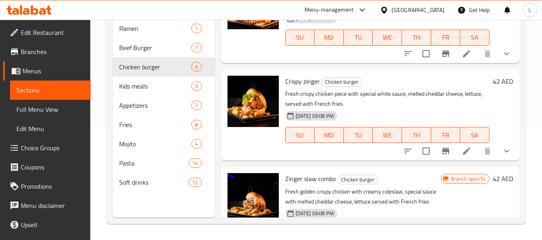
scroll to position [378, 0]
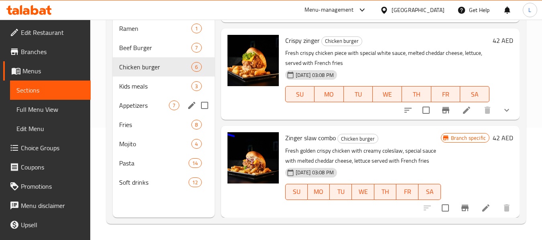
click at [140, 86] on span "Kids meals" at bounding box center [155, 86] width 72 height 10
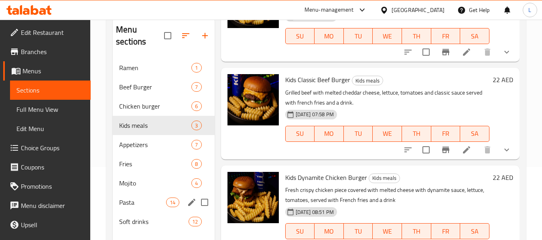
scroll to position [112, 0]
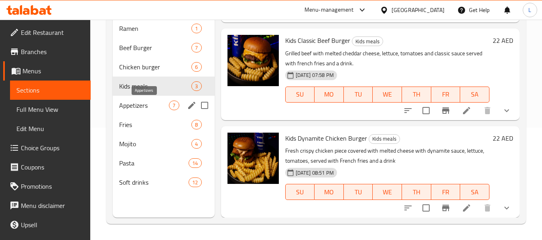
click at [143, 105] on span "Appetizers" at bounding box center [144, 106] width 50 height 10
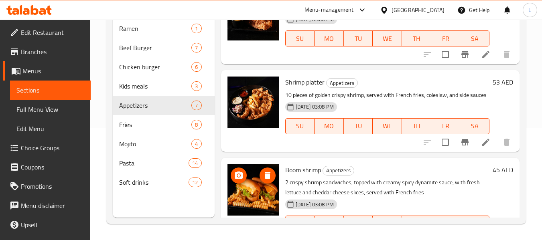
scroll to position [445, 0]
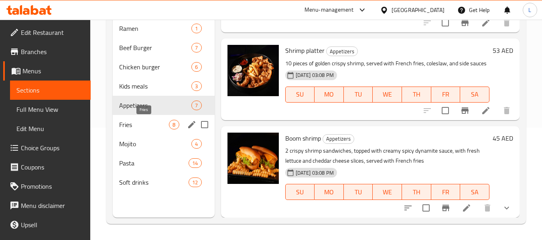
click at [150, 128] on span "Fries" at bounding box center [144, 125] width 50 height 10
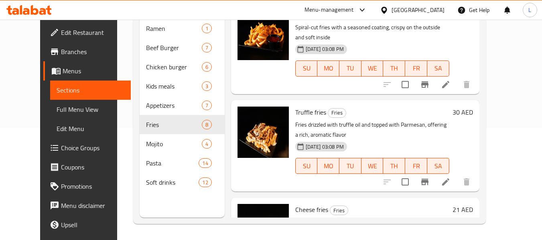
scroll to position [503, 0]
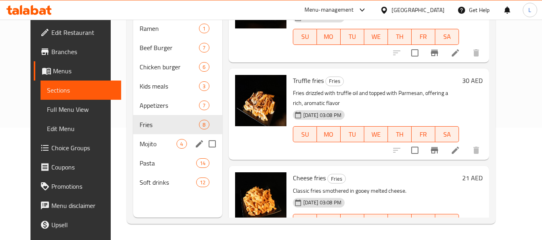
click at [145, 152] on div "Mojito 4" at bounding box center [177, 143] width 89 height 19
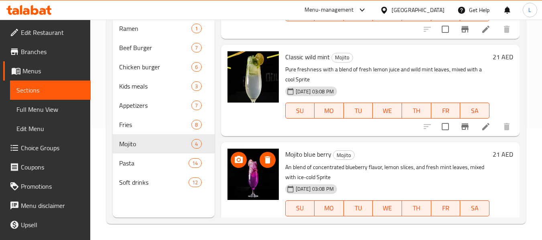
scroll to position [192, 0]
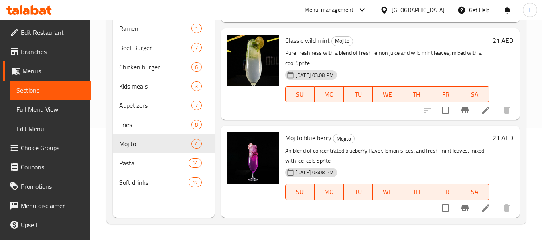
click at [110, 165] on div "Menu sections Ramen 1 Beef Burger 7 Chicken burger 6 Kids meals 3 Appetizers 7 …" at bounding box center [315, 97] width 419 height 253
click at [131, 164] on span "Pasta" at bounding box center [153, 163] width 69 height 10
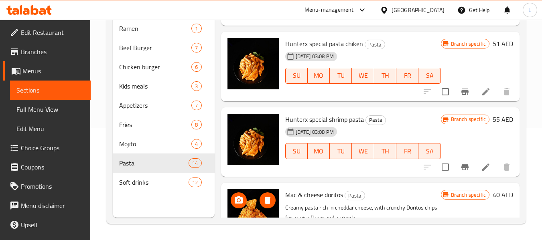
scroll to position [929, 0]
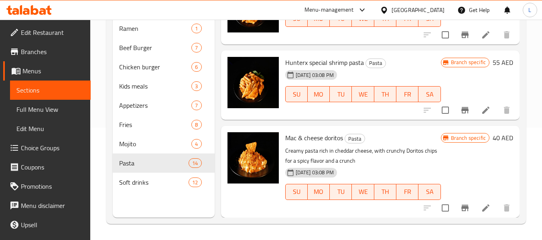
click at [164, 192] on nav "Ramen 1 Beef Burger 7 Chicken burger 6 Kids meals 3 Appetizers 7 Fries 8 Mojito…" at bounding box center [163, 106] width 101 height 180
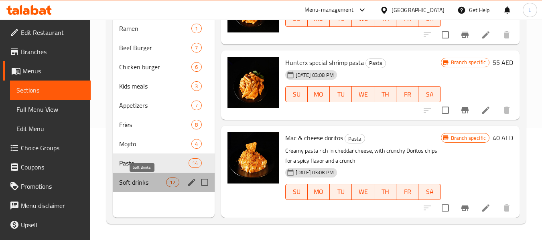
click at [148, 184] on span "Soft drinks" at bounding box center [142, 183] width 47 height 10
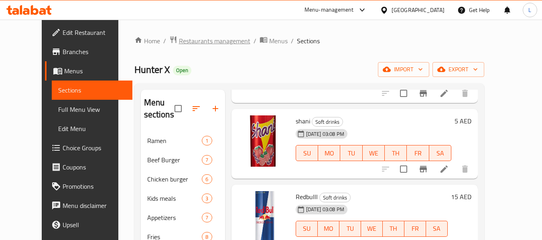
click at [183, 40] on span "Restaurants management" at bounding box center [214, 41] width 71 height 10
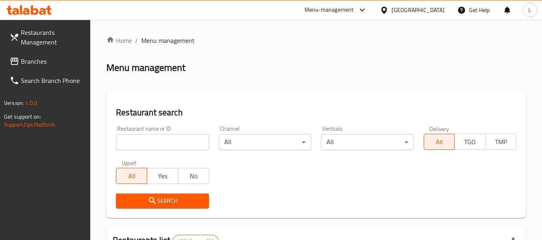
click at [182, 139] on input "search" at bounding box center [162, 142] width 93 height 16
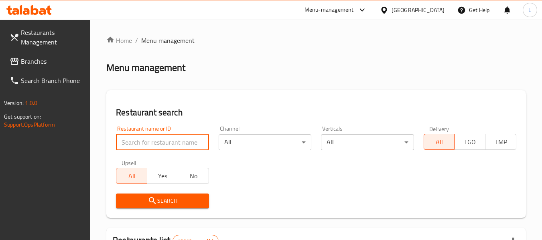
paste input "697039"
type input "697039"
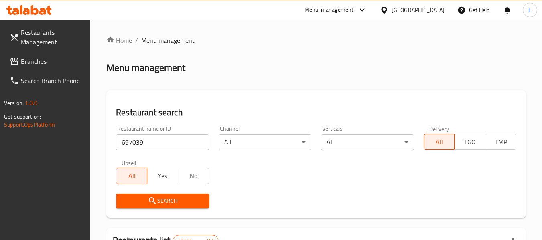
click at [184, 205] on span "Search" at bounding box center [162, 201] width 80 height 10
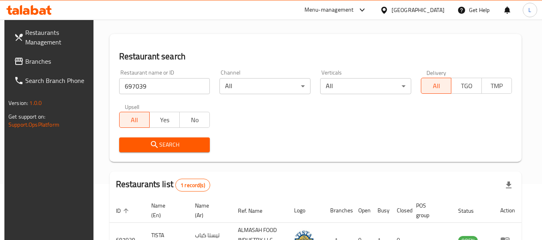
scroll to position [117, 0]
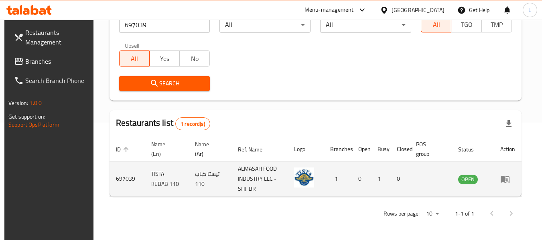
click at [508, 180] on icon "enhanced table" at bounding box center [506, 179] width 3 height 3
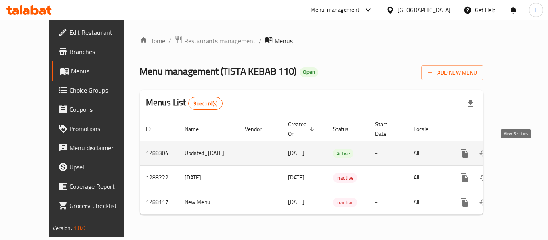
click at [517, 149] on icon "enhanced table" at bounding box center [522, 154] width 10 height 10
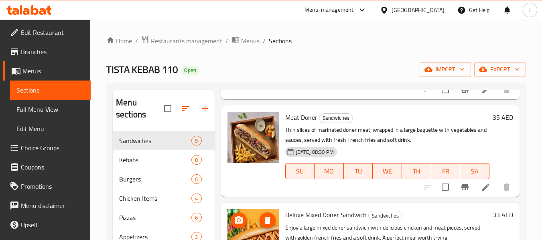
scroll to position [650, 0]
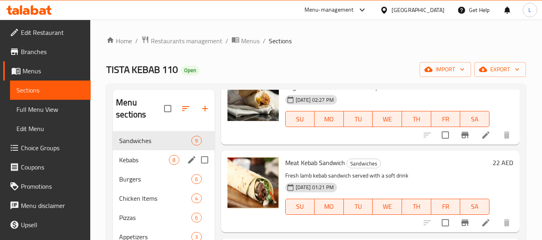
click at [140, 166] on div "Kebabs 8" at bounding box center [163, 159] width 101 height 19
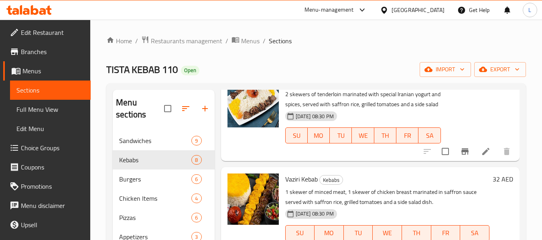
scroll to position [442, 0]
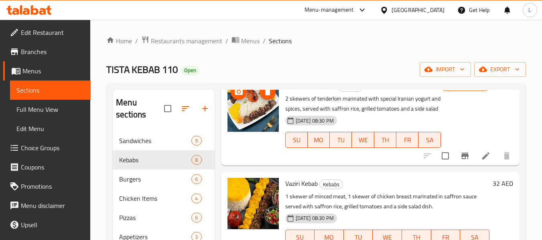
drag, startPoint x: 255, startPoint y: 135, endPoint x: 247, endPoint y: 225, distance: 90.2
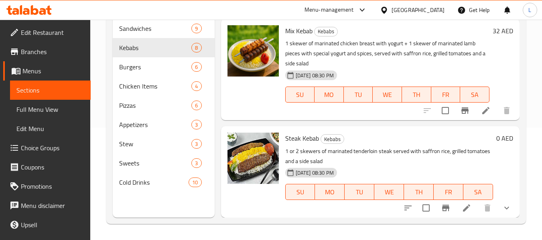
scroll to position [522, 0]
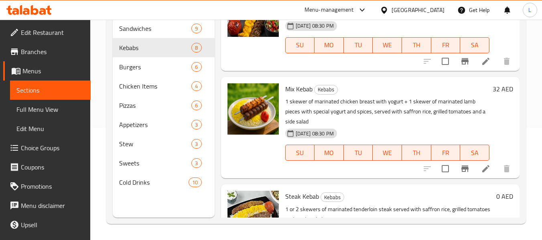
click at [305, 95] on span "Mix Kebab" at bounding box center [298, 89] width 27 height 12
copy h6 "Mix Kebab"
drag, startPoint x: 253, startPoint y: 121, endPoint x: 479, endPoint y: 193, distance: 237.1
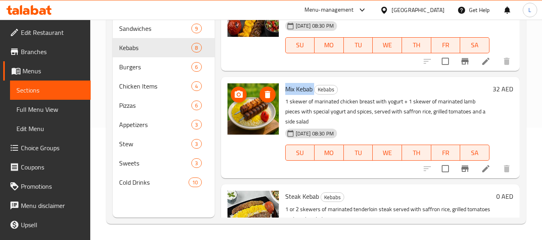
click at [481, 174] on icon at bounding box center [486, 169] width 10 height 10
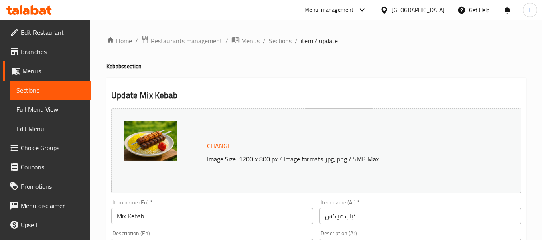
click at [27, 87] on span "Sections" at bounding box center [50, 90] width 68 height 10
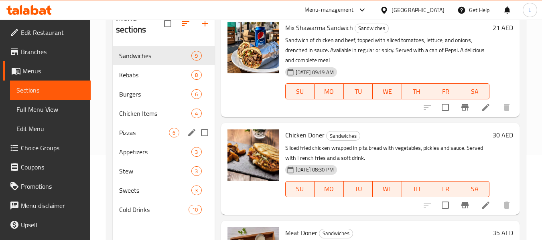
scroll to position [72, 0]
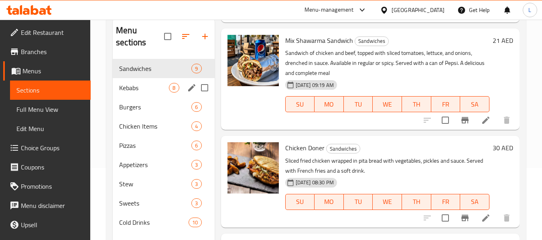
click at [149, 93] on div "Kebabs 8" at bounding box center [163, 87] width 101 height 19
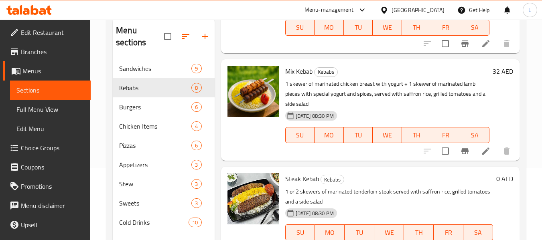
scroll to position [563, 0]
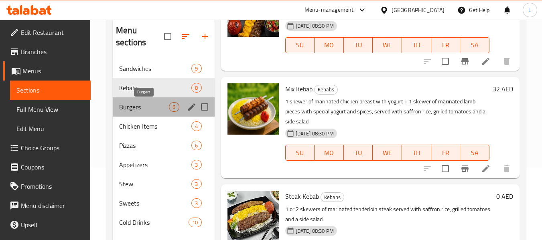
click at [143, 107] on span "Burgers" at bounding box center [144, 107] width 50 height 10
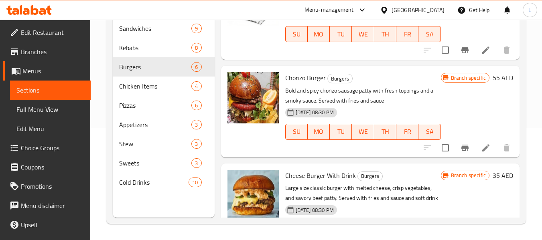
scroll to position [408, 0]
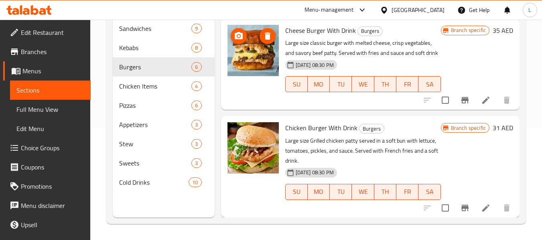
drag, startPoint x: 245, startPoint y: 27, endPoint x: 236, endPoint y: 48, distance: 23.3
drag, startPoint x: 241, startPoint y: 52, endPoint x: 268, endPoint y: 57, distance: 26.8
click at [268, 57] on img at bounding box center [252, 50] width 51 height 51
drag, startPoint x: 262, startPoint y: 67, endPoint x: 261, endPoint y: 54, distance: 12.9
click at [164, 83] on span "Chicken Items" at bounding box center [144, 86] width 50 height 10
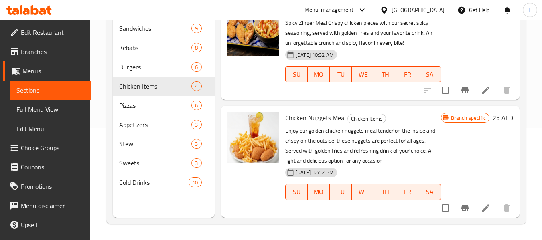
scroll to position [213, 0]
click at [304, 119] on span "Chicken Nuggets Meal" at bounding box center [315, 118] width 61 height 12
copy h6 "Chicken Nuggets Meal"
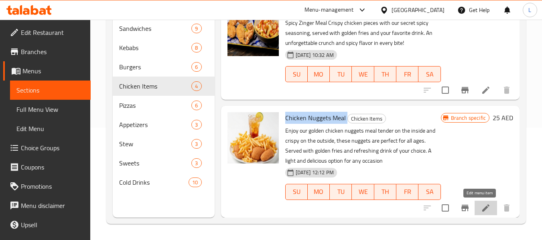
click at [482, 210] on icon at bounding box center [485, 207] width 7 height 7
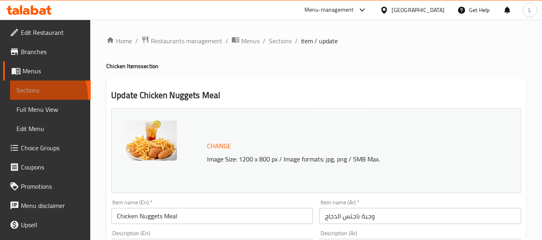
click at [40, 96] on link "Sections" at bounding box center [50, 90] width 81 height 19
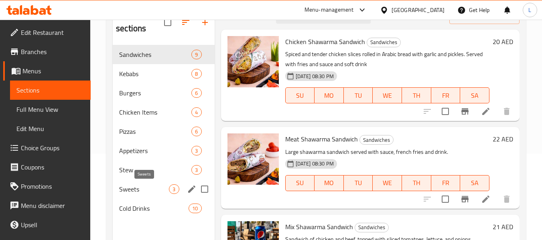
scroll to position [112, 0]
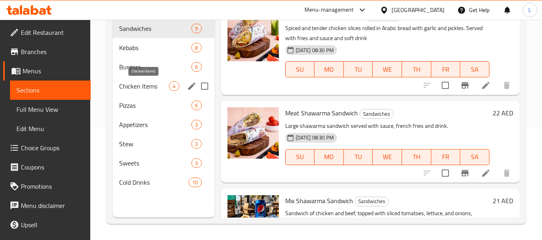
click at [147, 85] on span "Chicken Items" at bounding box center [144, 86] width 50 height 10
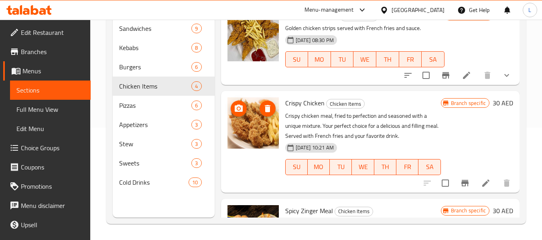
scroll to position [213, 0]
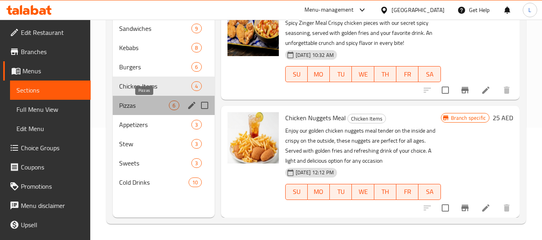
click at [141, 103] on span "Pizzas" at bounding box center [144, 106] width 50 height 10
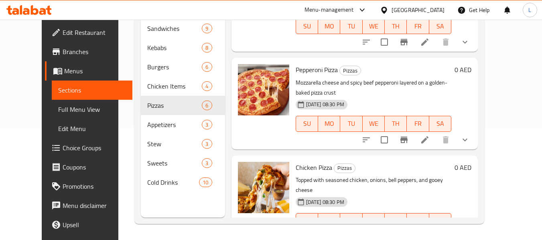
scroll to position [40, 0]
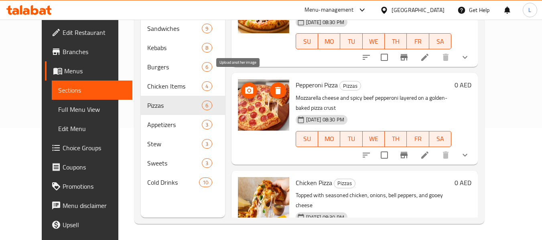
drag, startPoint x: 241, startPoint y: 81, endPoint x: 239, endPoint y: 97, distance: 17.0
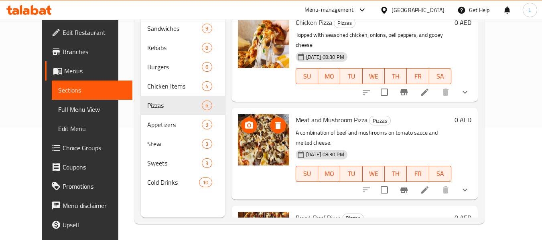
scroll to position [318, 0]
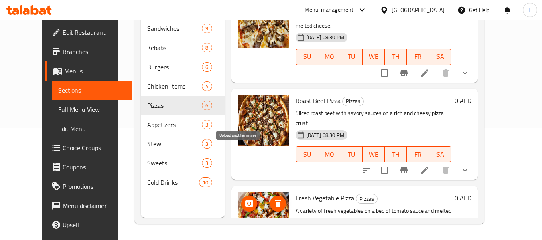
click at [269, 95] on div at bounding box center [263, 120] width 51 height 51
click at [309, 95] on span "Roast Beef Pizza" at bounding box center [318, 101] width 45 height 12
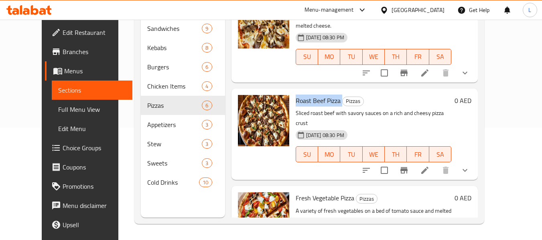
click at [309, 95] on span "Roast Beef Pizza" at bounding box center [318, 101] width 45 height 12
copy h6 "Roast Beef Pizza"
click at [319, 192] on span "Fresh Vegetable Pizza" at bounding box center [325, 198] width 59 height 12
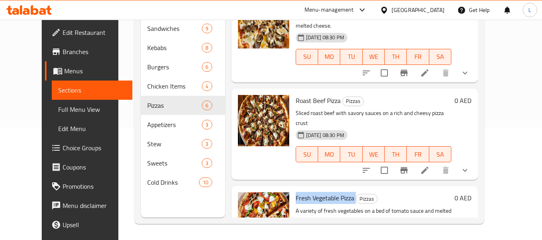
click at [319, 192] on span "Fresh Vegetable Pizza" at bounding box center [325, 198] width 59 height 12
copy h6 "Fresh Vegetable Pizza"
click at [429, 166] on icon at bounding box center [425, 171] width 10 height 10
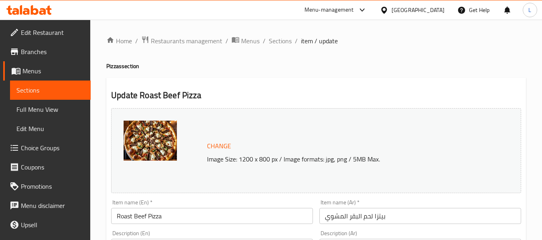
click at [55, 82] on link "Sections" at bounding box center [50, 90] width 81 height 19
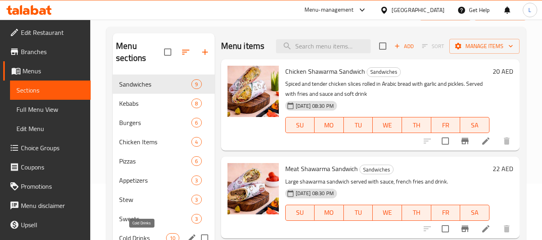
scroll to position [112, 0]
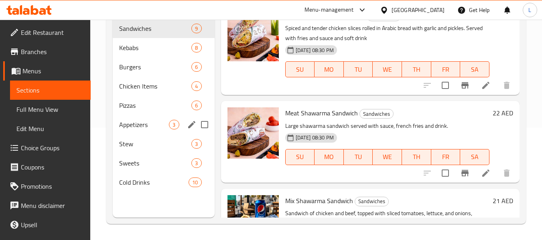
click at [148, 124] on span "Appetizers" at bounding box center [144, 125] width 50 height 10
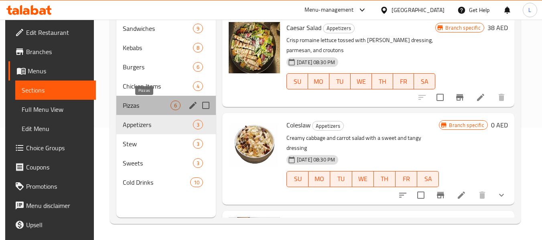
click at [140, 103] on span "Pizzas" at bounding box center [147, 106] width 48 height 10
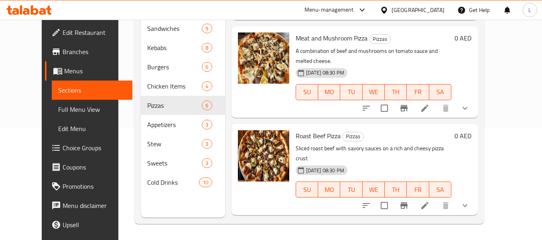
scroll to position [318, 0]
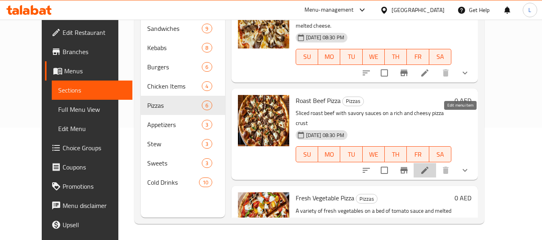
click at [429, 166] on icon at bounding box center [425, 171] width 10 height 10
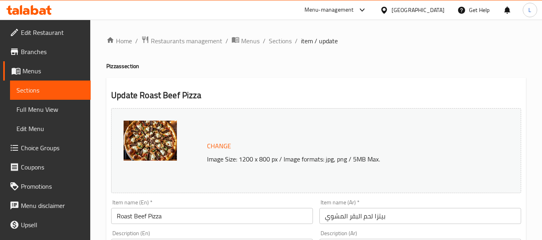
click at [42, 89] on span "Sections" at bounding box center [50, 90] width 68 height 10
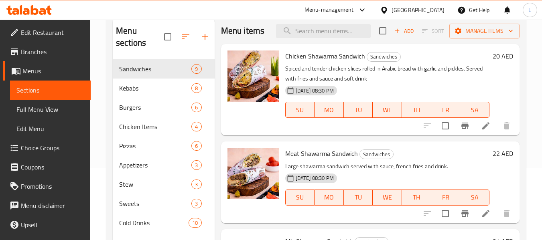
scroll to position [112, 0]
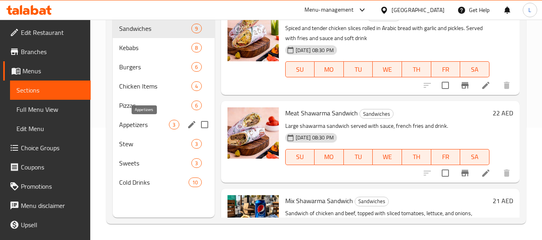
click at [135, 125] on span "Appetizers" at bounding box center [144, 125] width 50 height 10
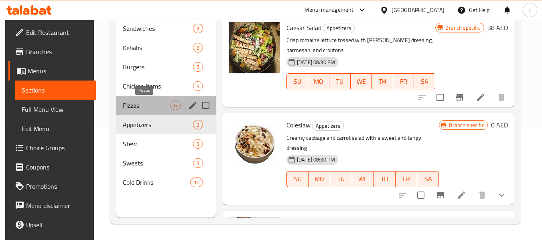
click at [136, 101] on span "Pizzas" at bounding box center [147, 106] width 48 height 10
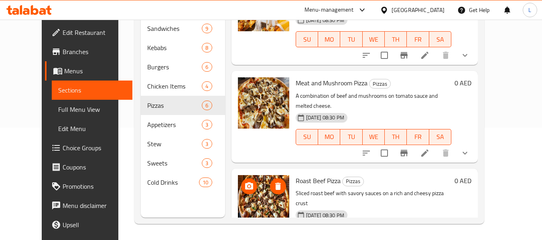
scroll to position [157, 0]
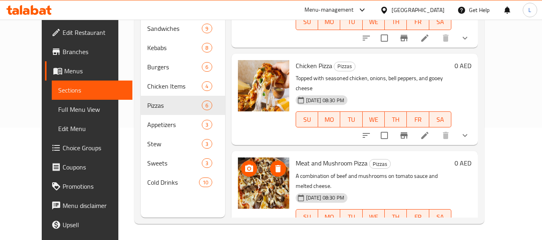
drag, startPoint x: 251, startPoint y: 153, endPoint x: 270, endPoint y: 61, distance: 94.5
click at [270, 61] on img at bounding box center [263, 85] width 51 height 51
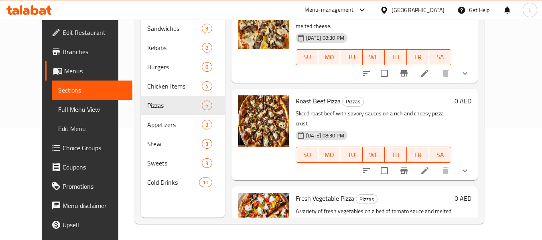
scroll to position [318, 0]
click at [428, 167] on icon at bounding box center [424, 170] width 7 height 7
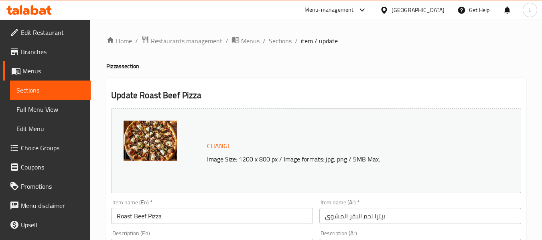
click at [24, 93] on span "Sections" at bounding box center [50, 90] width 68 height 10
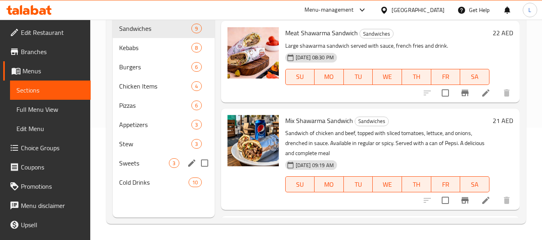
scroll to position [72, 0]
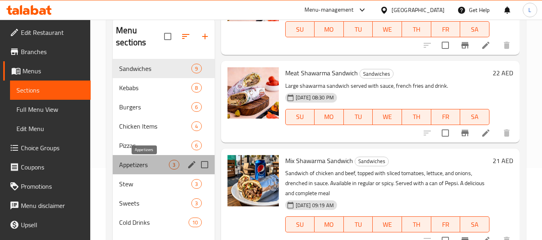
click at [162, 168] on span "Appetizers" at bounding box center [144, 165] width 50 height 10
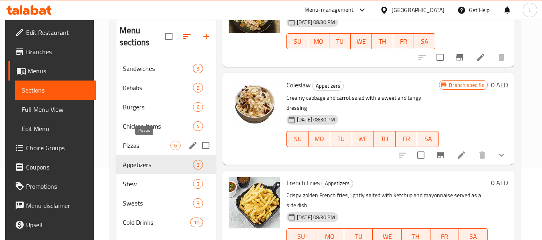
click at [144, 146] on span "Pizzas" at bounding box center [147, 146] width 48 height 10
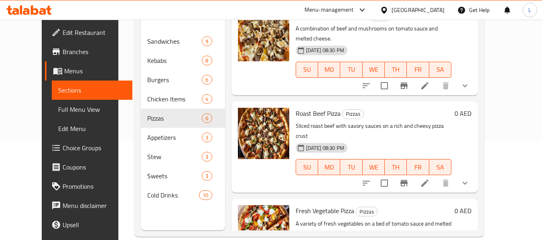
scroll to position [112, 0]
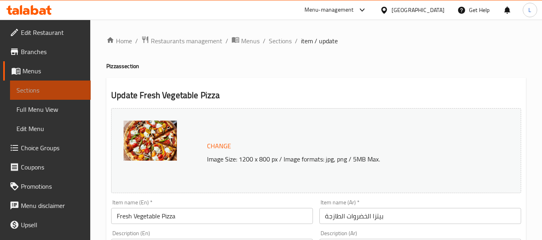
click at [54, 89] on span "Sections" at bounding box center [50, 90] width 68 height 10
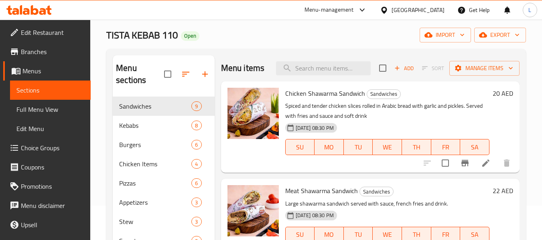
scroll to position [112, 0]
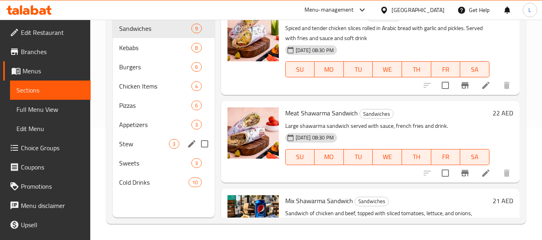
click at [141, 128] on span "Appetizers" at bounding box center [155, 125] width 72 height 10
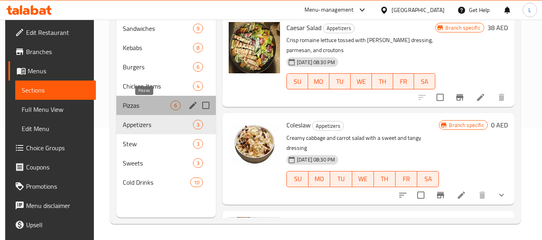
click at [138, 103] on span "Pizzas" at bounding box center [147, 106] width 48 height 10
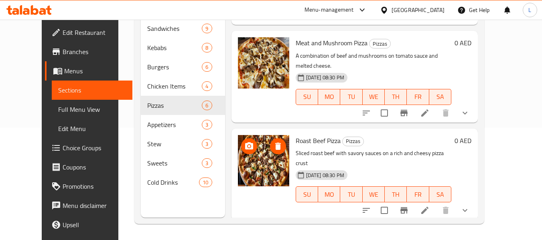
scroll to position [318, 0]
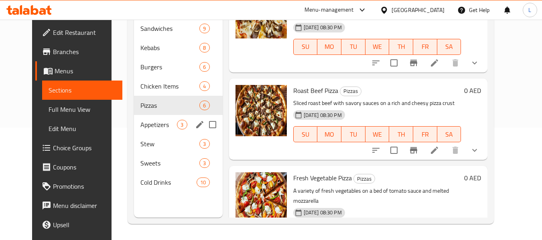
click at [140, 128] on span "Appetizers" at bounding box center [158, 125] width 36 height 10
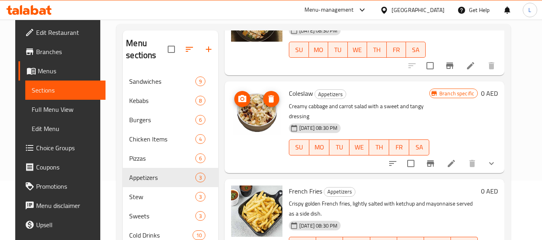
scroll to position [112, 0]
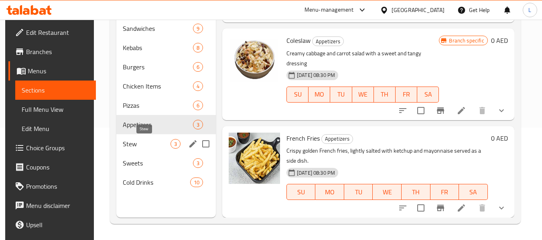
click at [150, 140] on span "Stew" at bounding box center [147, 144] width 48 height 10
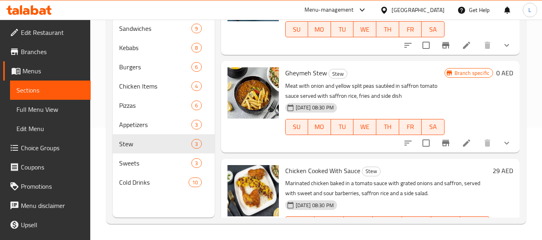
scroll to position [85, 0]
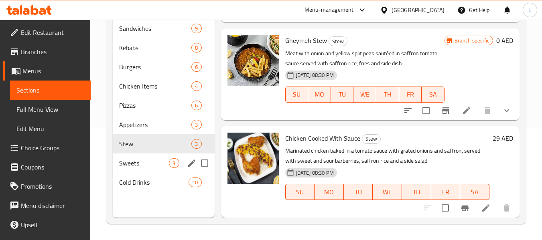
click at [148, 165] on span "Sweets" at bounding box center [144, 163] width 50 height 10
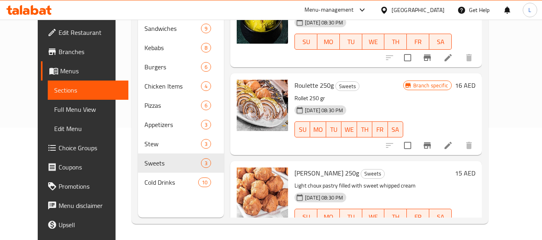
scroll to position [55, 0]
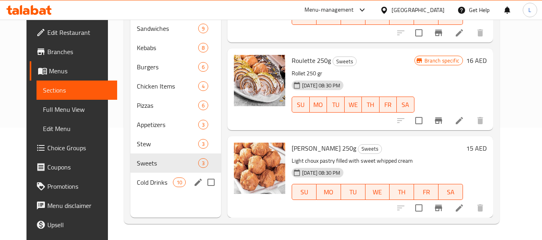
click at [155, 183] on span "Cold Drinks" at bounding box center [155, 183] width 36 height 10
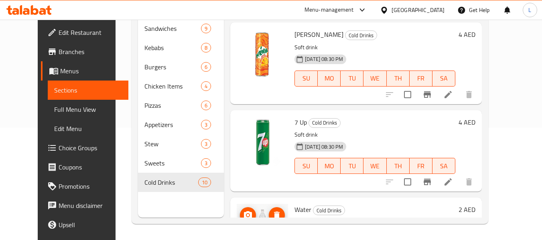
scroll to position [668, 0]
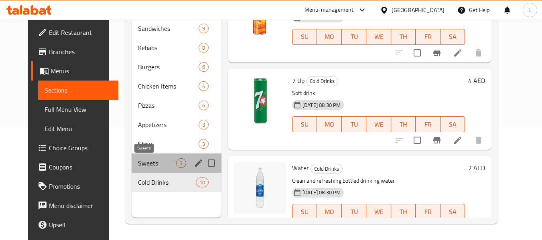
click at [144, 168] on span "Sweets" at bounding box center [157, 163] width 38 height 10
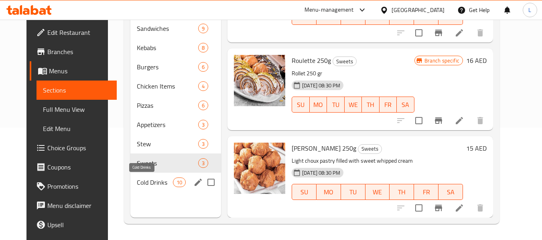
click at [137, 181] on span "Cold Drinks" at bounding box center [155, 183] width 36 height 10
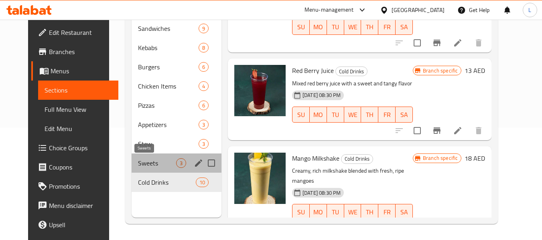
click at [138, 164] on span "Sweets" at bounding box center [157, 163] width 38 height 10
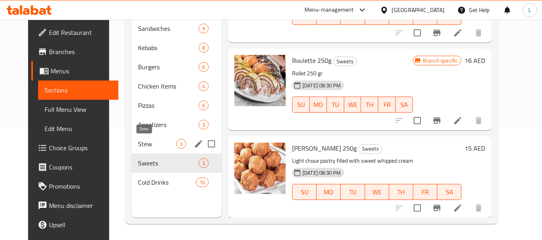
click at [138, 146] on span "Stew" at bounding box center [157, 144] width 38 height 10
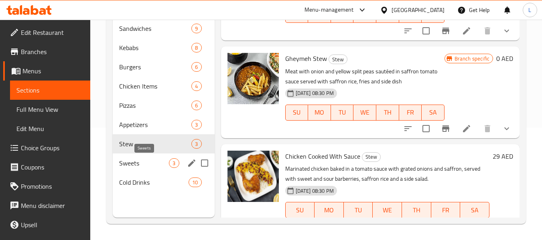
click at [138, 160] on span "Sweets" at bounding box center [144, 163] width 50 height 10
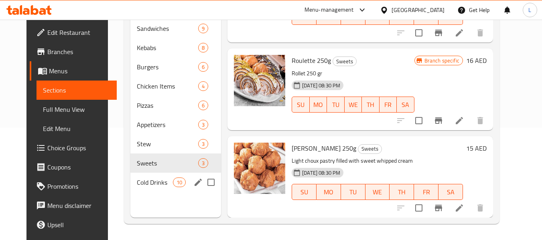
click at [137, 178] on span "Cold Drinks" at bounding box center [155, 183] width 36 height 10
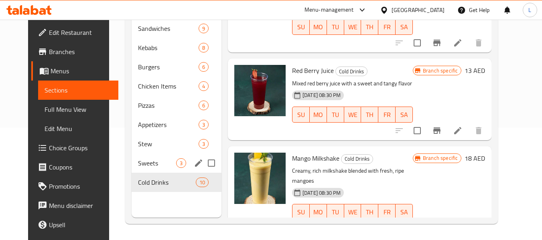
click at [144, 154] on div "Sweets 3" at bounding box center [177, 163] width 90 height 19
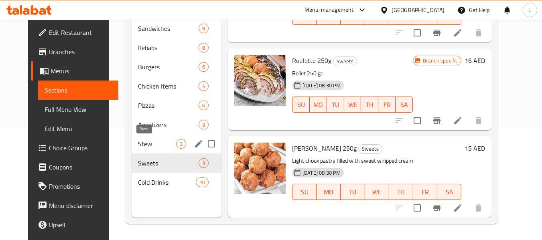
click at [138, 142] on span "Stew" at bounding box center [157, 144] width 38 height 10
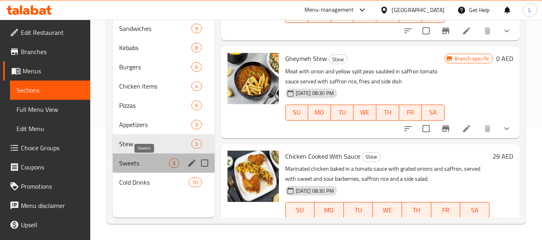
click at [138, 163] on span "Sweets" at bounding box center [144, 163] width 50 height 10
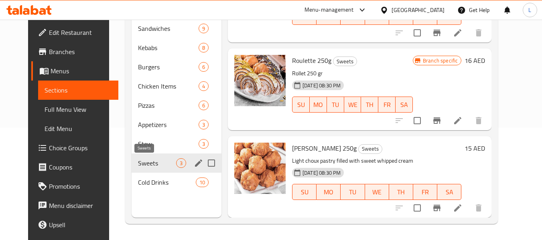
click at [135, 175] on div "Cold Drinks 10" at bounding box center [177, 182] width 90 height 19
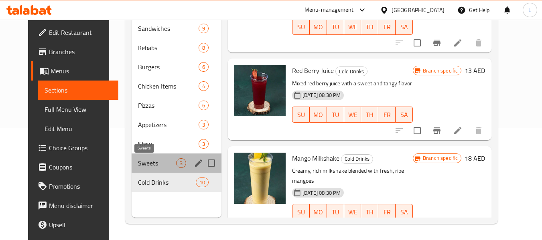
click at [138, 163] on span "Sweets" at bounding box center [157, 163] width 38 height 10
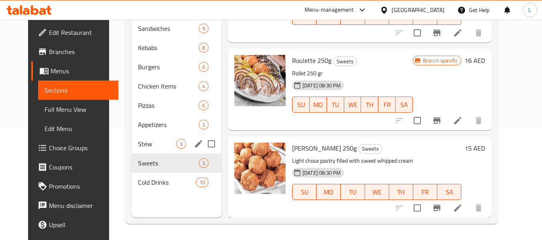
click at [138, 150] on div "Stew 3" at bounding box center [177, 143] width 90 height 19
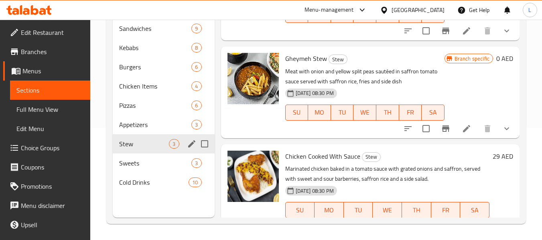
click at [137, 170] on div "Sweets 3" at bounding box center [163, 163] width 101 height 19
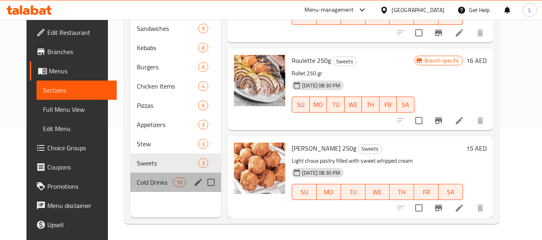
click at [132, 189] on div "Cold Drinks 10" at bounding box center [175, 182] width 91 height 19
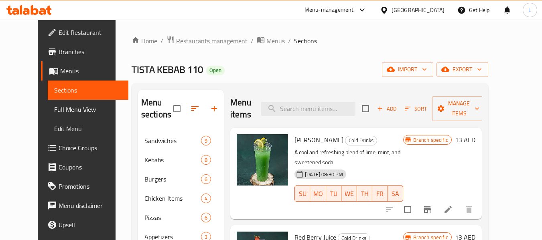
click at [188, 40] on span "Restaurants management" at bounding box center [211, 41] width 71 height 10
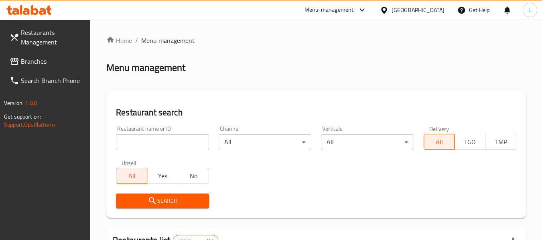
click at [140, 140] on div at bounding box center [271, 120] width 542 height 240
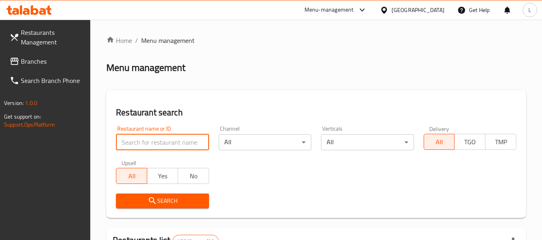
click at [140, 140] on input "search" at bounding box center [162, 142] width 93 height 16
paste input "697043"
type input "697043"
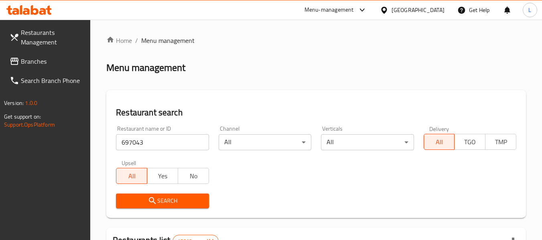
click at [168, 195] on button "Search" at bounding box center [162, 201] width 93 height 15
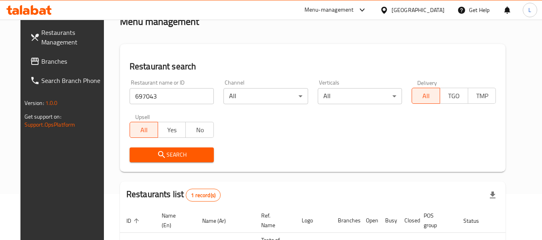
scroll to position [107, 0]
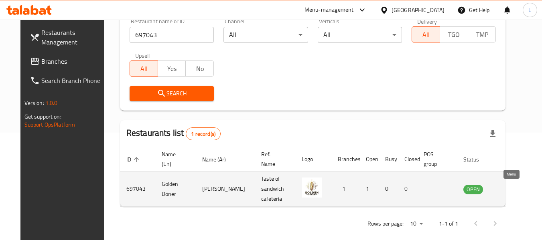
click at [508, 186] on icon "enhanced table" at bounding box center [510, 189] width 10 height 10
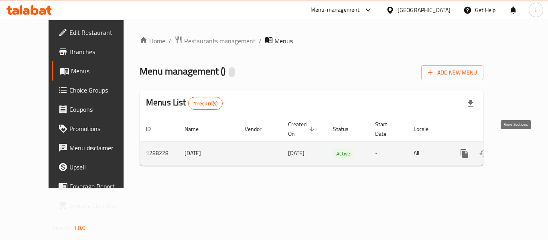
click at [514, 144] on link "enhanced table" at bounding box center [521, 153] width 19 height 19
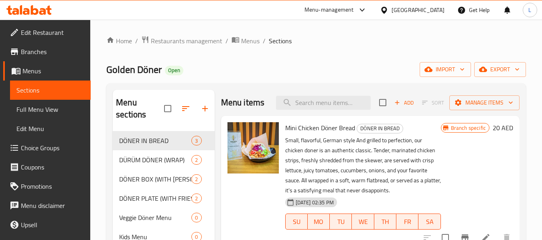
drag, startPoint x: 250, startPoint y: 169, endPoint x: 296, endPoint y: 75, distance: 104.4
click at [296, 75] on div "Golden Döner Open import export" at bounding box center [315, 69] width 419 height 15
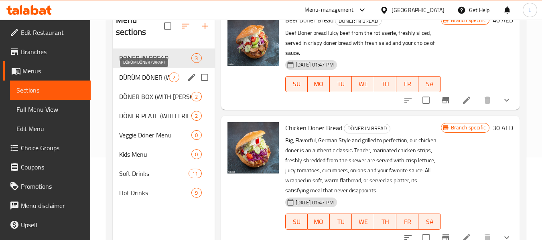
scroll to position [32, 0]
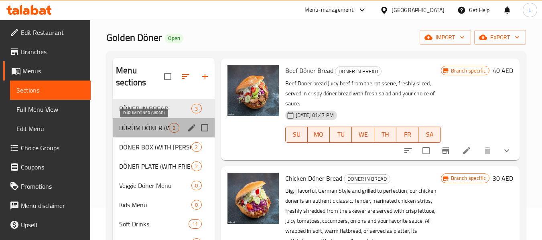
click at [158, 128] on span "DÜRÜM DÖNER (WRAP)" at bounding box center [144, 128] width 50 height 10
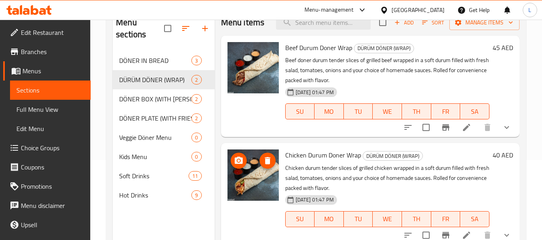
scroll to position [112, 0]
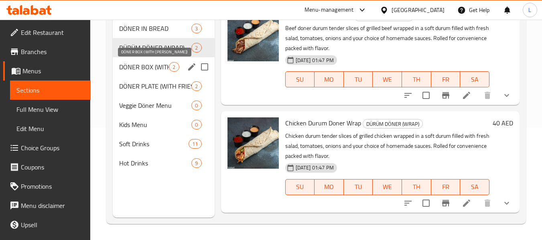
click at [143, 71] on span "DÖNER BOX (WITH [PERSON_NAME])" at bounding box center [144, 67] width 50 height 10
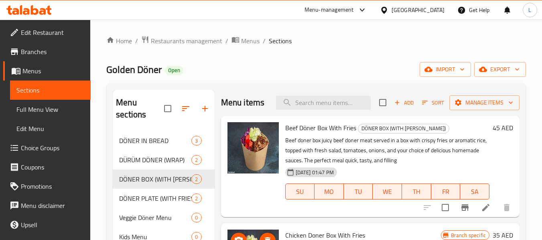
scroll to position [112, 0]
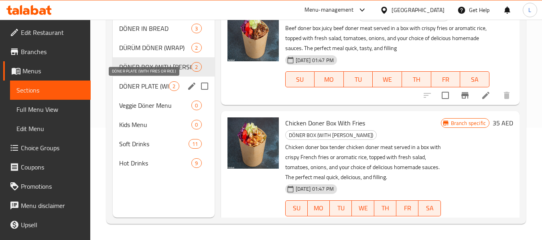
drag, startPoint x: 154, startPoint y: 89, endPoint x: 142, endPoint y: 91, distance: 12.6
click at [142, 91] on div "DÖNER PLATE (WITH FRIES OR RICE) 2" at bounding box center [163, 86] width 101 height 19
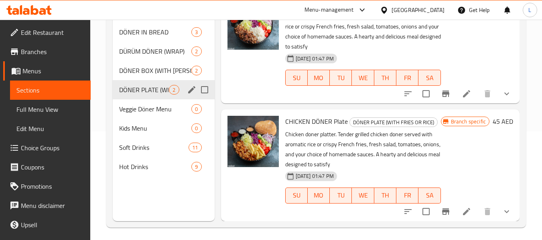
scroll to position [112, 0]
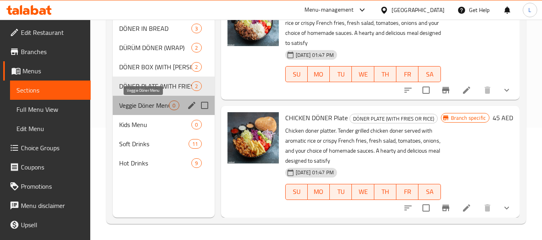
click at [144, 105] on span "Veggie Döner Menu" at bounding box center [144, 106] width 50 height 10
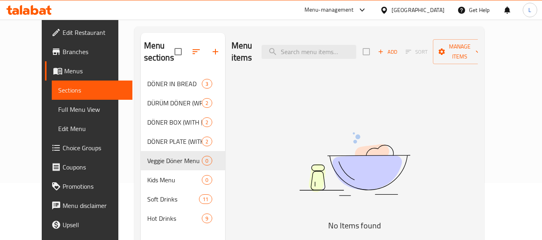
scroll to position [112, 0]
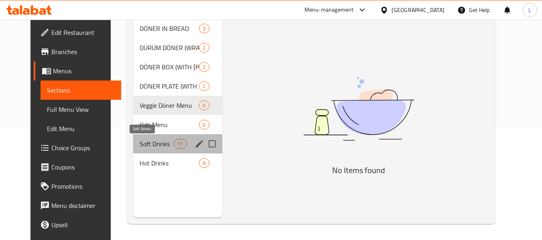
click at [144, 140] on span "Soft Drinks" at bounding box center [157, 144] width 34 height 10
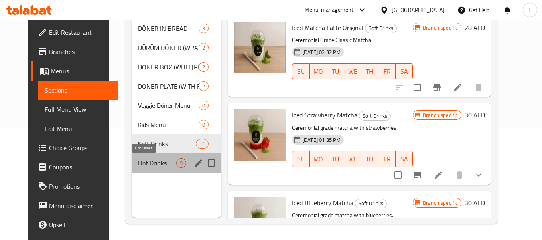
click at [138, 167] on span "Hot Drinks" at bounding box center [157, 163] width 38 height 10
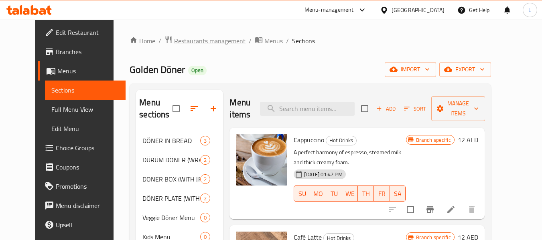
click at [174, 40] on span "Restaurants management" at bounding box center [209, 41] width 71 height 10
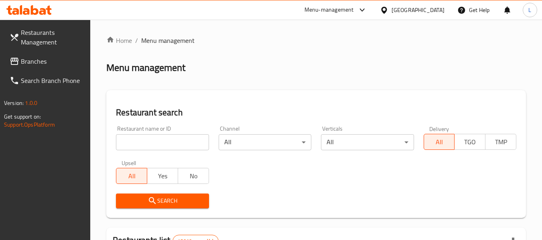
click at [165, 128] on div "Restaurant name or ID Restaurant name or ID" at bounding box center [162, 138] width 93 height 24
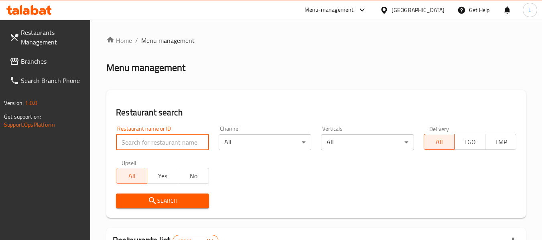
click at [158, 139] on input "search" at bounding box center [162, 142] width 93 height 16
paste input "697090"
type input "697090"
click button "Search" at bounding box center [162, 201] width 93 height 15
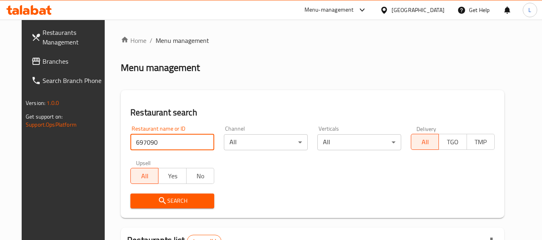
click at [138, 204] on span "Search" at bounding box center [172, 201] width 71 height 10
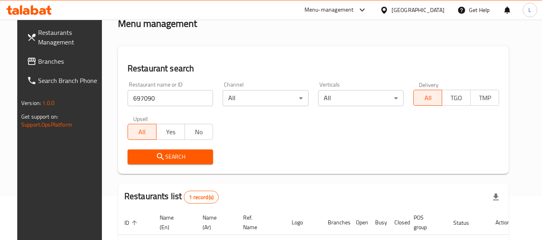
scroll to position [107, 0]
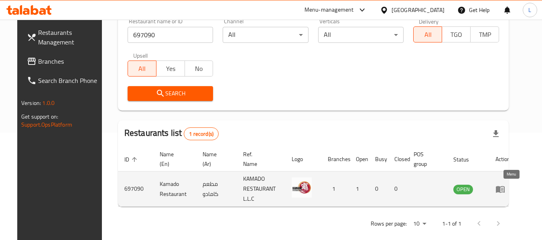
click at [510, 190] on link "enhanced table" at bounding box center [502, 189] width 15 height 10
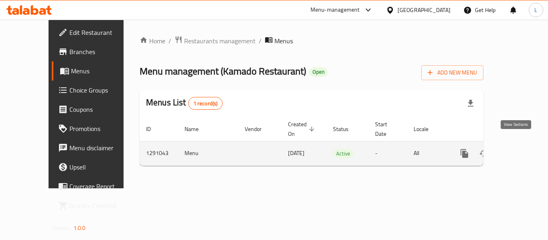
click at [517, 149] on icon "enhanced table" at bounding box center [522, 154] width 10 height 10
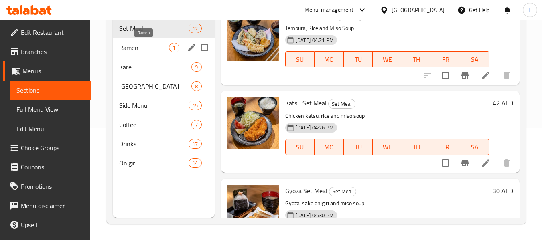
click at [141, 47] on span "Ramen" at bounding box center [144, 48] width 50 height 10
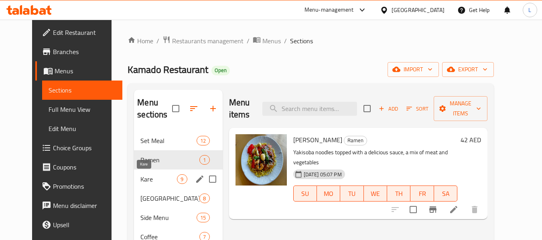
click at [151, 179] on span "Kare" at bounding box center [158, 179] width 36 height 10
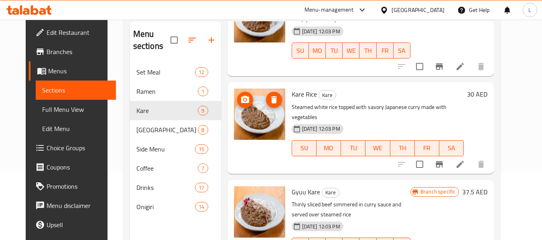
scroll to position [112, 0]
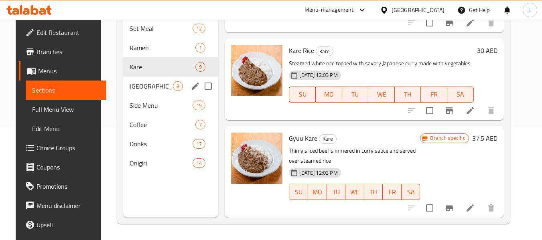
click at [123, 85] on div "[GEOGRAPHIC_DATA] 8" at bounding box center [170, 86] width 95 height 19
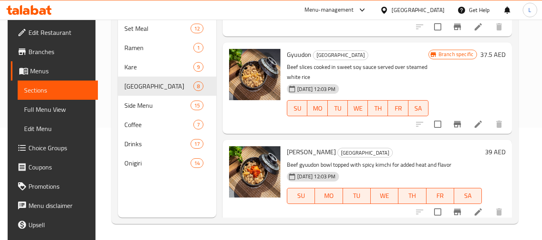
scroll to position [553, 0]
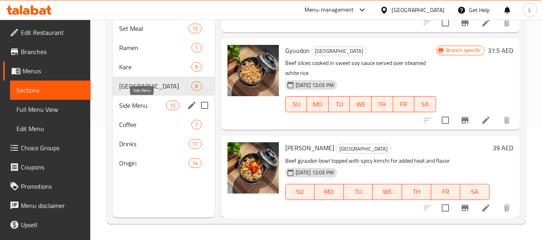
click at [145, 109] on span "Side Menu" at bounding box center [142, 106] width 47 height 10
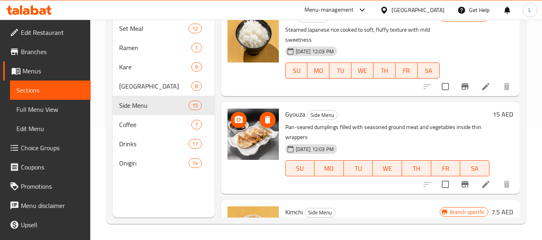
scroll to position [1186, 0]
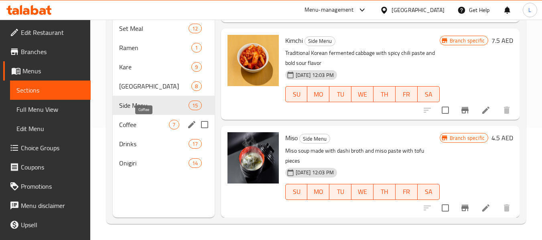
click at [135, 121] on span "Coffee" at bounding box center [144, 125] width 50 height 10
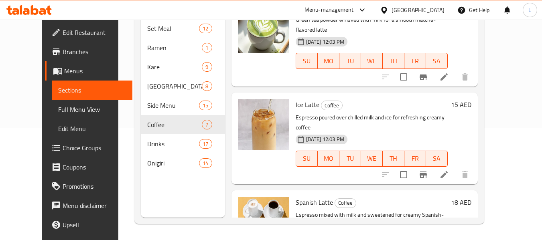
scroll to position [405, 0]
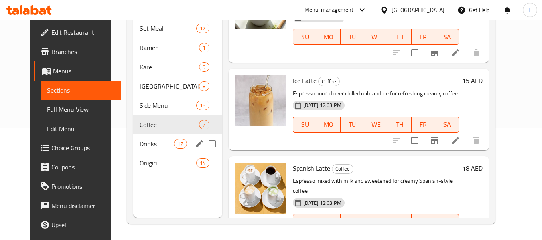
click at [140, 142] on span "Drinks" at bounding box center [157, 144] width 34 height 10
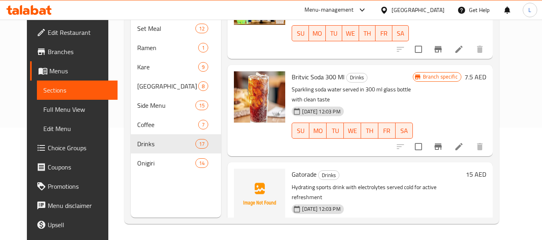
scroll to position [1341, 0]
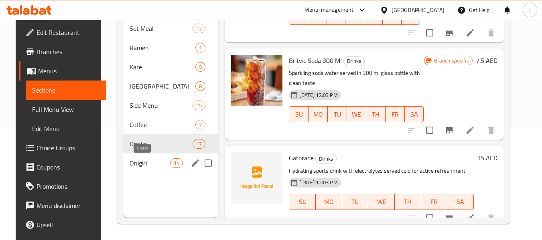
click at [134, 163] on span "Onigiri" at bounding box center [150, 163] width 40 height 10
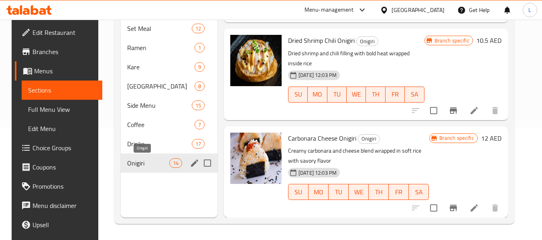
scroll to position [1138, 0]
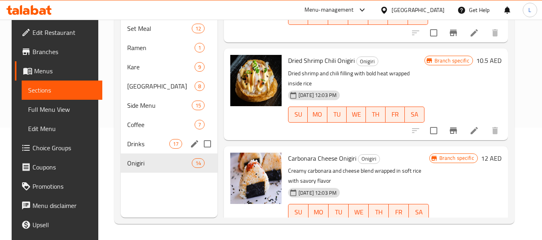
click at [129, 146] on span "Drinks" at bounding box center [148, 144] width 42 height 10
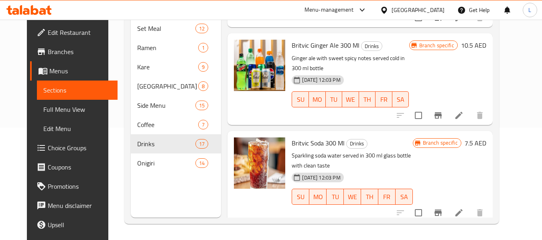
scroll to position [1341, 0]
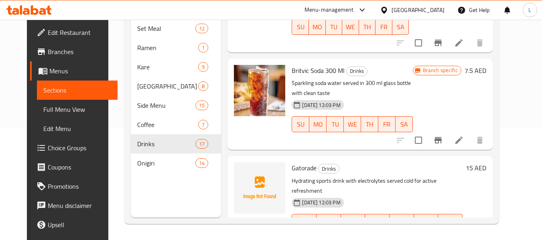
drag, startPoint x: 252, startPoint y: 97, endPoint x: 249, endPoint y: 71, distance: 27.0
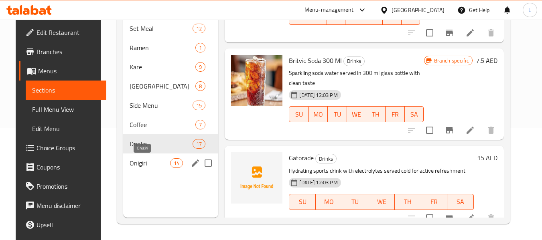
click at [132, 167] on span "Onigiri" at bounding box center [150, 163] width 40 height 10
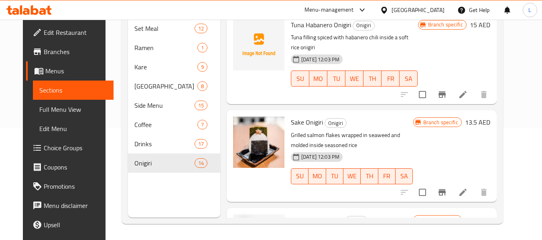
scroll to position [281, 0]
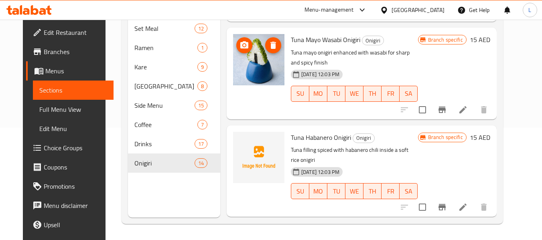
drag, startPoint x: 236, startPoint y: 71, endPoint x: 245, endPoint y: 75, distance: 9.9
click at [245, 75] on img at bounding box center [258, 59] width 51 height 51
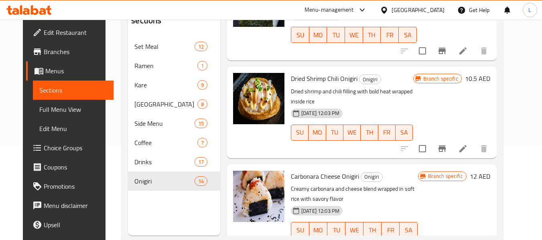
scroll to position [0, 0]
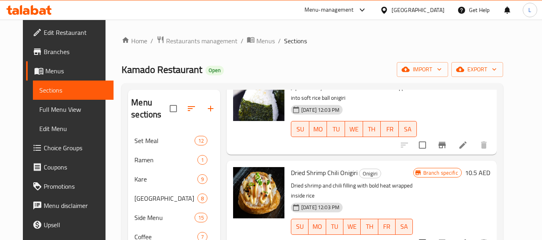
click at [47, 90] on span "Sections" at bounding box center [73, 90] width 68 height 10
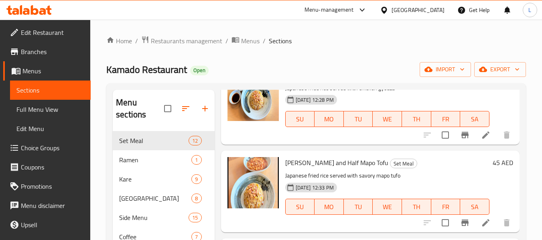
scroll to position [863, 0]
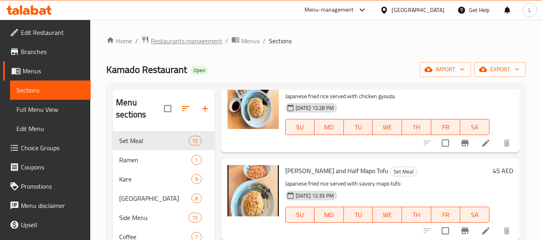
click at [192, 43] on span "Restaurants management" at bounding box center [186, 41] width 71 height 10
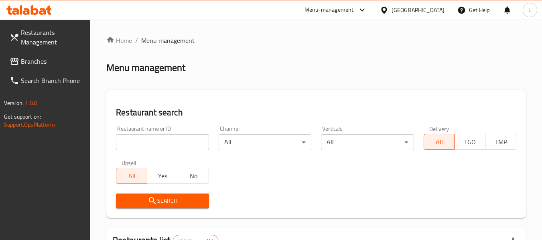
click at [166, 149] on input "search" at bounding box center [162, 142] width 93 height 16
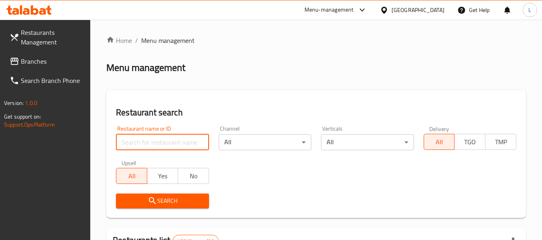
paste input "697098"
type input "697098"
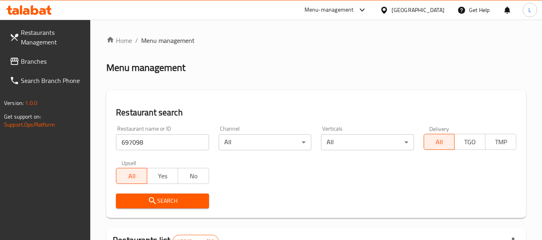
click at [178, 203] on span "Search" at bounding box center [162, 201] width 80 height 10
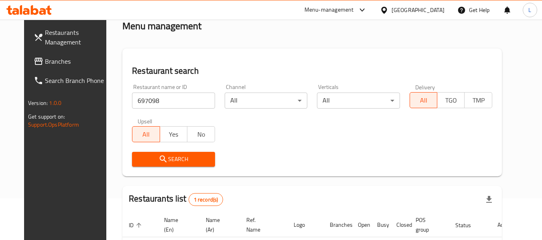
scroll to position [107, 0]
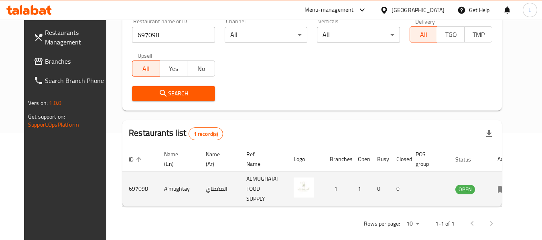
click at [506, 186] on icon "enhanced table" at bounding box center [502, 189] width 9 height 7
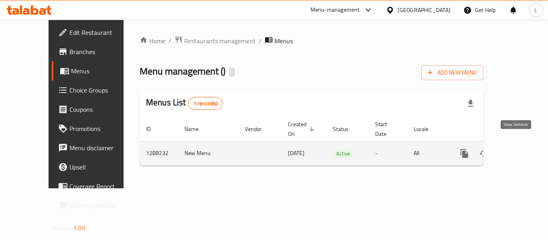
click at [517, 149] on icon "enhanced table" at bounding box center [522, 154] width 10 height 10
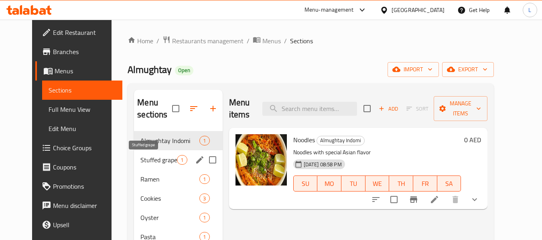
click at [141, 155] on span "Stuffed grape" at bounding box center [158, 160] width 36 height 10
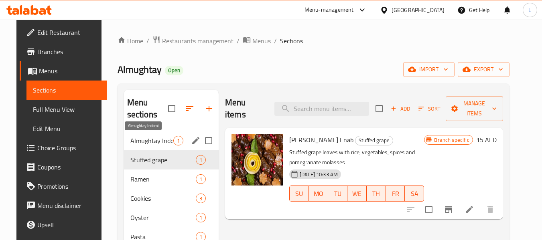
click at [150, 141] on span "Almughtay Indomi" at bounding box center [151, 141] width 43 height 10
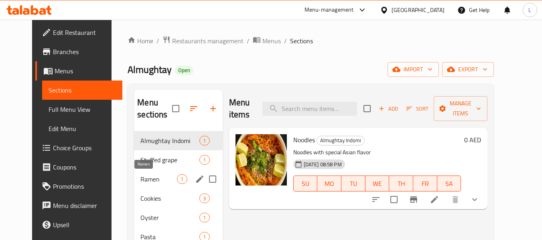
click at [140, 180] on span "Ramen" at bounding box center [158, 179] width 36 height 10
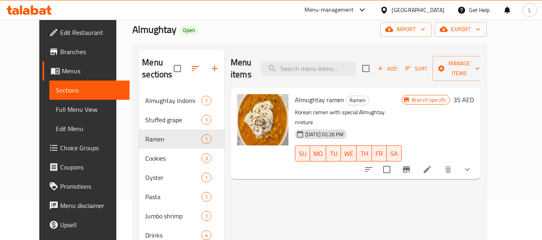
scroll to position [112, 0]
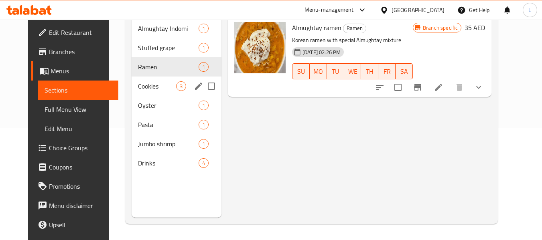
drag, startPoint x: 146, startPoint y: 91, endPoint x: 135, endPoint y: 90, distance: 11.7
click at [138, 90] on span "Cookies" at bounding box center [157, 86] width 38 height 10
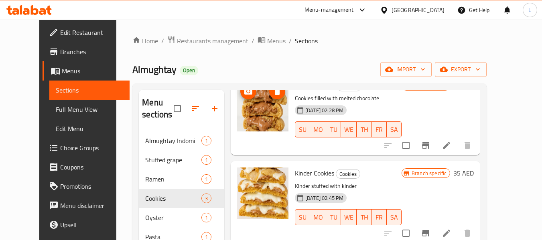
scroll to position [55, 0]
drag, startPoint x: 251, startPoint y: 131, endPoint x: 240, endPoint y: 108, distance: 25.5
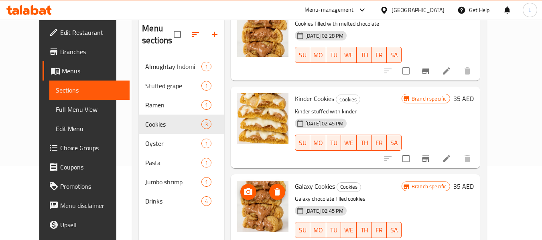
scroll to position [112, 0]
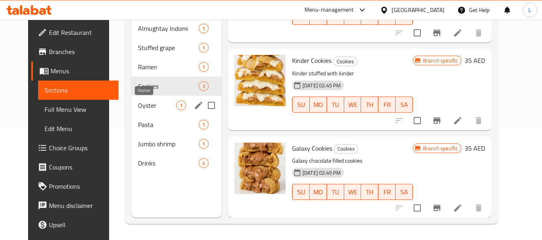
click at [153, 106] on span "Oyster" at bounding box center [157, 106] width 38 height 10
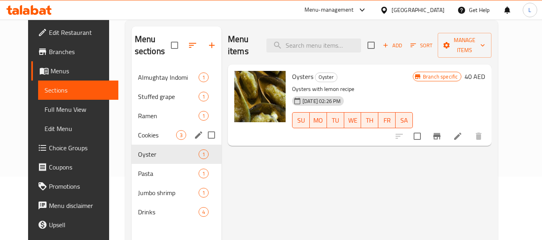
scroll to position [112, 0]
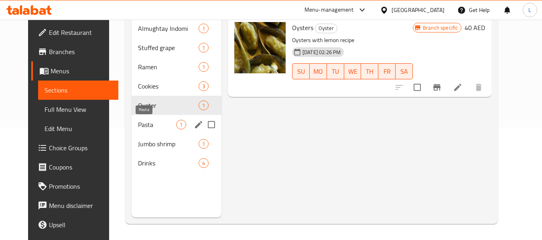
click at [147, 126] on span "Pasta" at bounding box center [157, 125] width 38 height 10
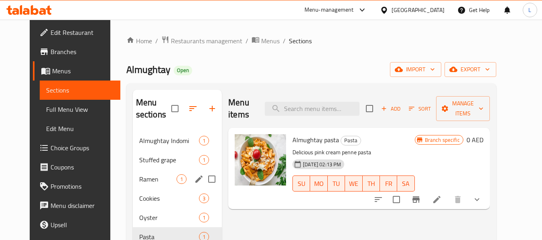
scroll to position [112, 0]
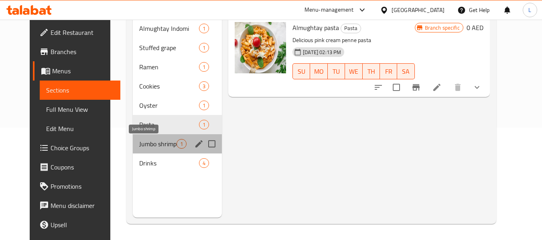
click at [153, 143] on span "Jumbo shrimp" at bounding box center [157, 144] width 37 height 10
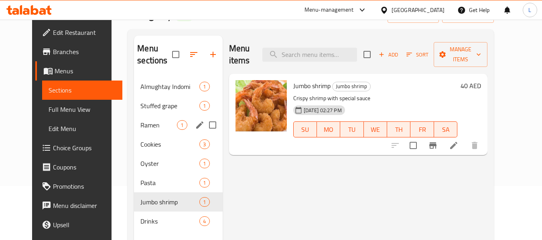
scroll to position [112, 0]
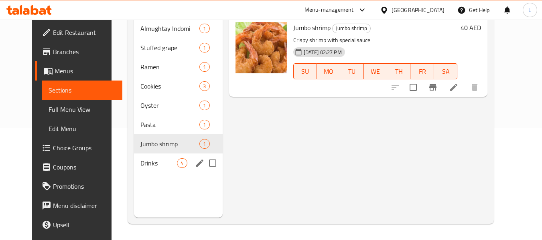
click at [134, 169] on div "Drinks 4" at bounding box center [178, 163] width 88 height 19
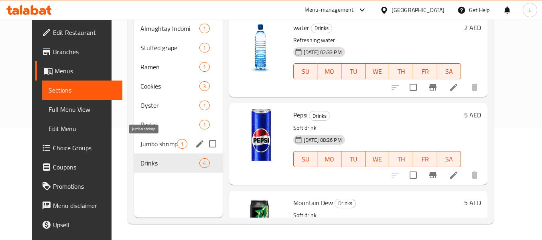
click at [161, 141] on span "Jumbo shrimp" at bounding box center [158, 144] width 36 height 10
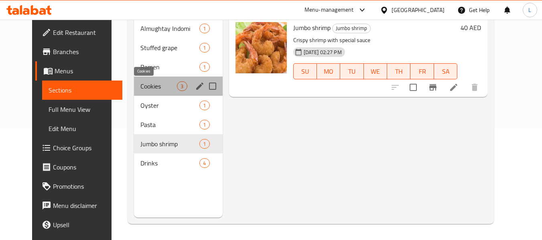
click at [149, 89] on span "Cookies" at bounding box center [158, 86] width 36 height 10
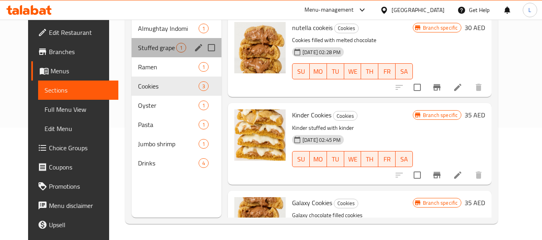
click at [152, 54] on div "Stuffed grape 1" at bounding box center [177, 47] width 90 height 19
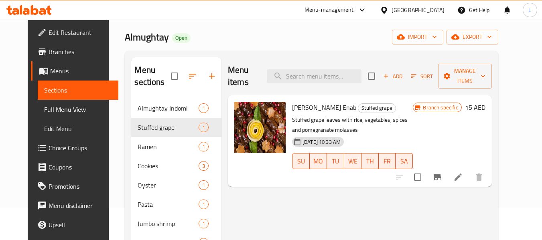
scroll to position [32, 0]
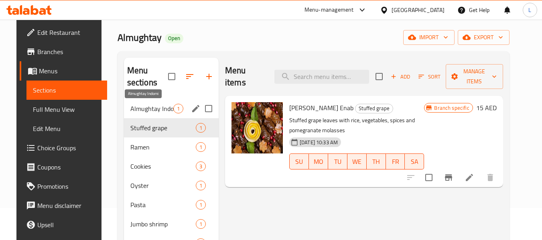
click at [149, 109] on span "Almughtay Indomi" at bounding box center [151, 109] width 43 height 10
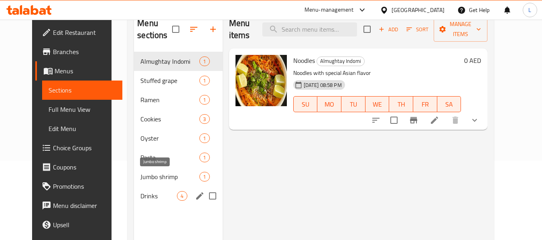
scroll to position [112, 0]
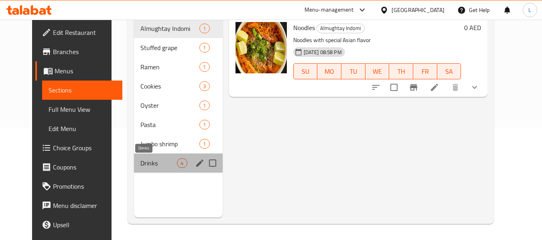
click at [144, 163] on span "Drinks" at bounding box center [158, 163] width 36 height 10
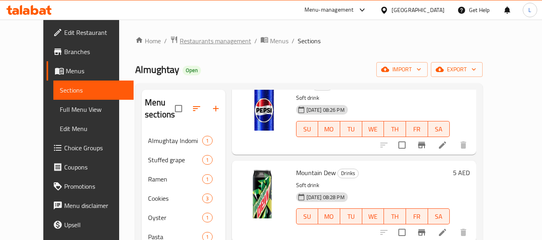
click at [192, 45] on span "Restaurants management" at bounding box center [215, 41] width 71 height 10
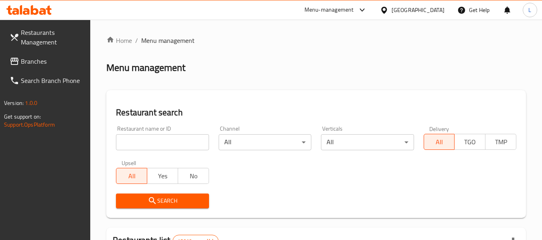
click at [193, 142] on input "search" at bounding box center [162, 142] width 93 height 16
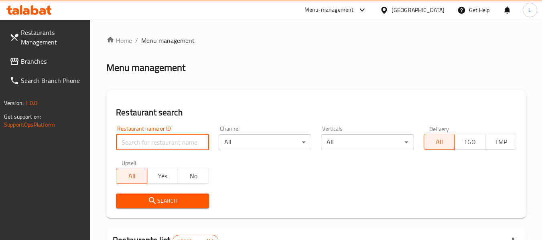
paste input "697105"
type input "697105"
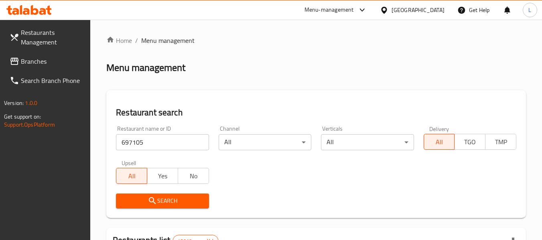
click at [149, 202] on icon "submit" at bounding box center [153, 201] width 10 height 10
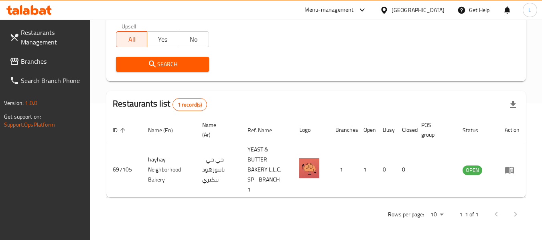
scroll to position [138, 0]
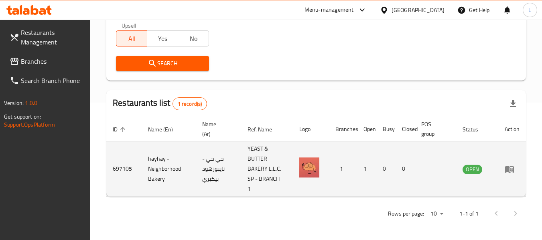
click at [503, 168] on td "enhanced table" at bounding box center [512, 169] width 28 height 55
click at [508, 169] on icon "enhanced table" at bounding box center [509, 169] width 9 height 7
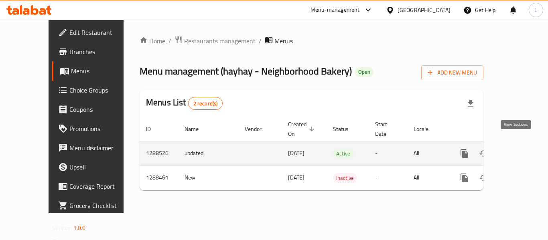
click at [518, 150] on icon "enhanced table" at bounding box center [521, 153] width 7 height 7
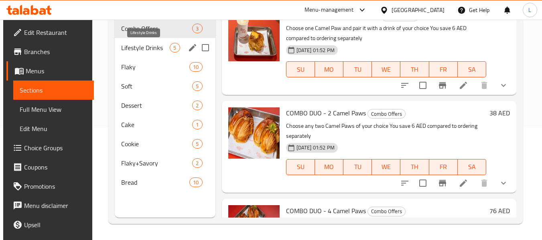
click at [139, 41] on div "Lifestyle Drinks 5" at bounding box center [165, 47] width 100 height 19
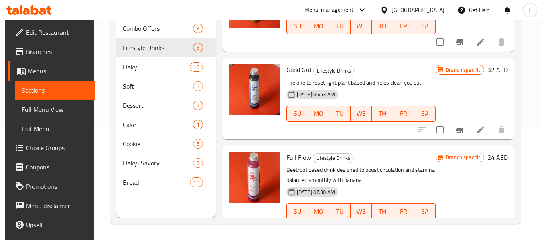
scroll to position [260, 0]
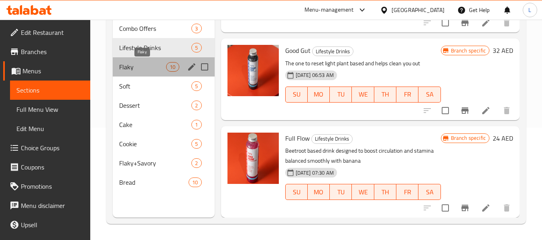
click at [144, 67] on span "Flaky" at bounding box center [142, 67] width 47 height 10
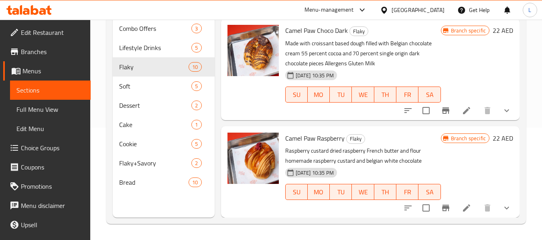
scroll to position [808, 0]
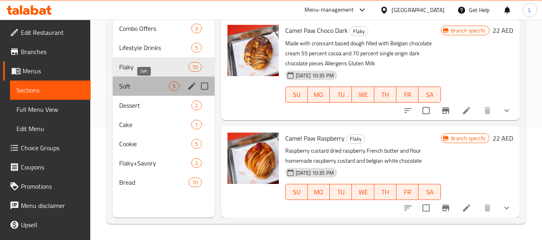
click at [132, 86] on span "Soft" at bounding box center [144, 86] width 50 height 10
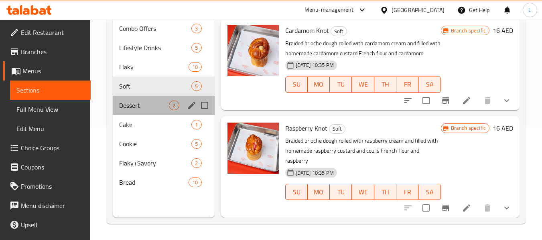
click at [144, 113] on div "Dessert 2" at bounding box center [163, 105] width 101 height 19
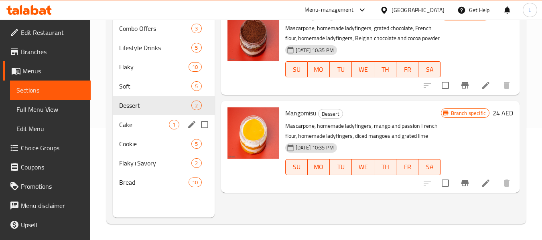
click at [122, 124] on span "Cake" at bounding box center [144, 125] width 50 height 10
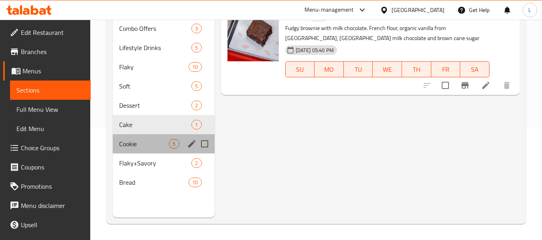
click at [133, 148] on span "Cookie" at bounding box center [144, 144] width 50 height 10
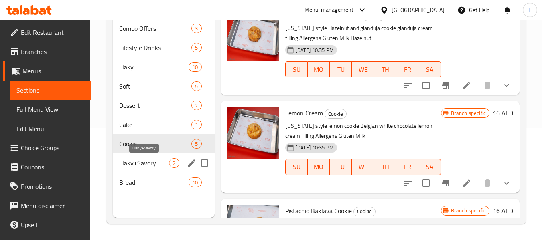
click at [145, 159] on span "Flaky+Savory" at bounding box center [144, 163] width 50 height 10
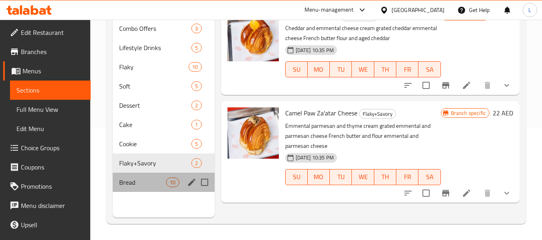
click at [140, 180] on span "Bread" at bounding box center [142, 183] width 47 height 10
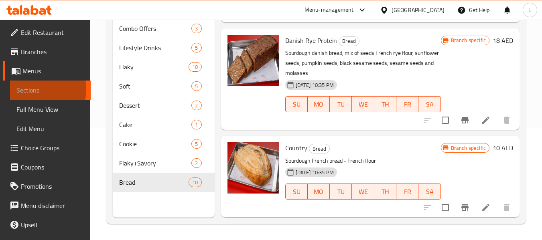
click at [33, 89] on span "Sections" at bounding box center [50, 90] width 68 height 10
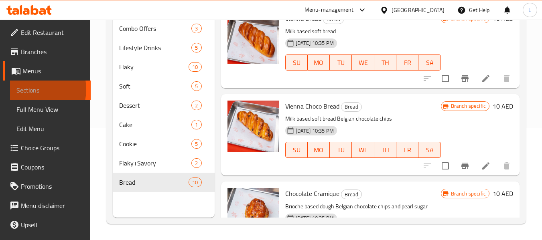
click at [33, 89] on span "Sections" at bounding box center [50, 90] width 68 height 10
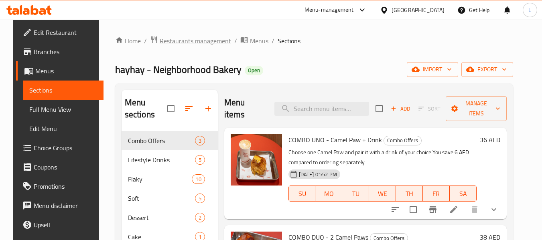
click at [182, 39] on span "Restaurants management" at bounding box center [195, 41] width 71 height 10
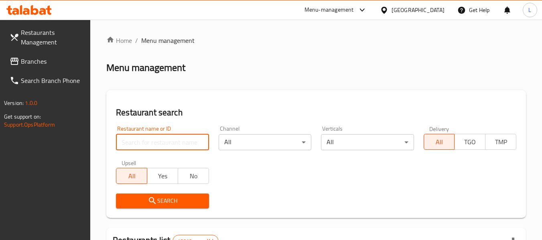
click at [134, 146] on input "search" at bounding box center [162, 142] width 93 height 16
paste input "697110"
type input "697110"
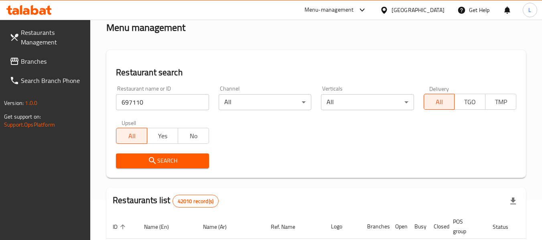
click at [152, 155] on button "Search" at bounding box center [162, 161] width 93 height 15
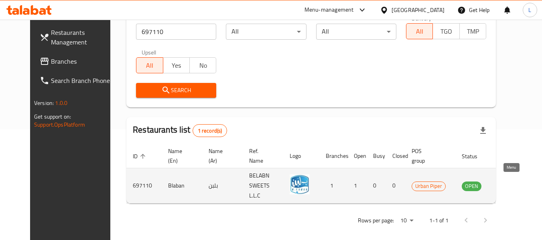
click at [517, 182] on link "enhanced table" at bounding box center [511, 186] width 15 height 10
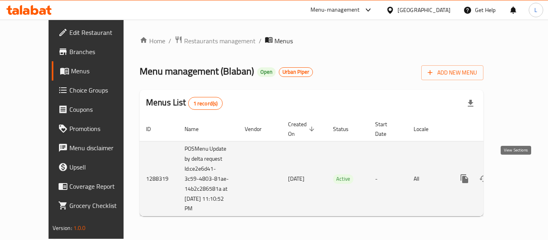
click at [516, 175] on link "enhanced table" at bounding box center [521, 178] width 19 height 19
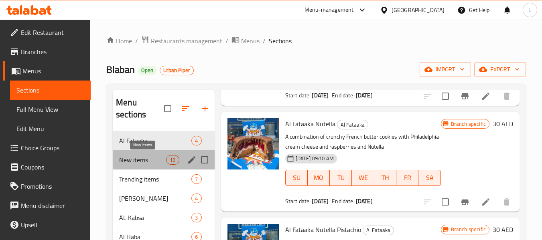
click at [139, 158] on span "New items" at bounding box center [142, 160] width 47 height 10
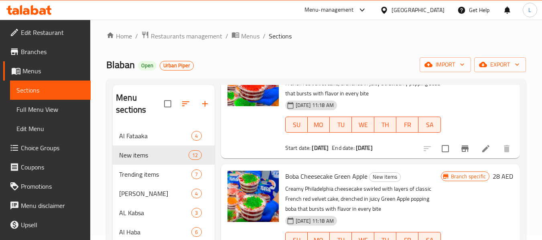
scroll to position [590, 0]
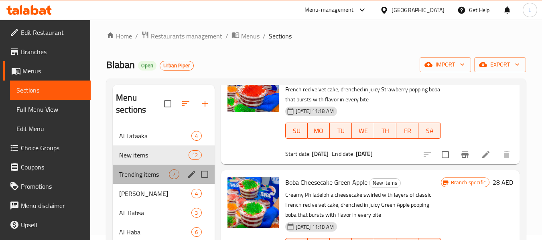
click at [155, 168] on div "Trending items 7" at bounding box center [163, 174] width 101 height 19
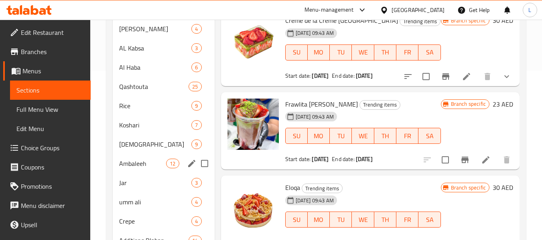
scroll to position [125, 0]
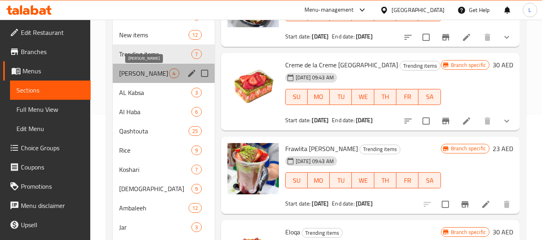
click at [134, 69] on span "Hoba Tito Mambo" at bounding box center [144, 74] width 50 height 10
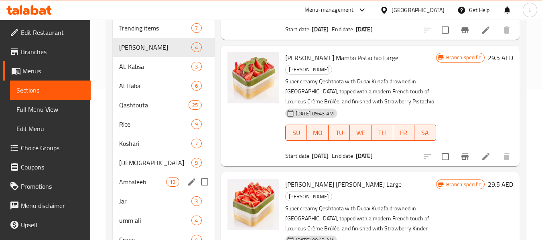
scroll to position [85, 0]
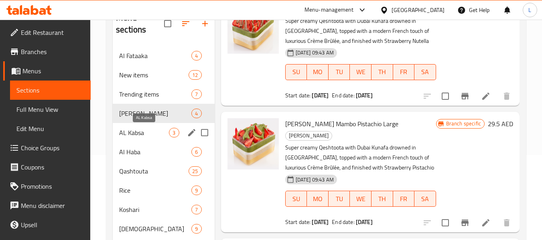
click at [152, 128] on span "AL Kabsa" at bounding box center [144, 133] width 50 height 10
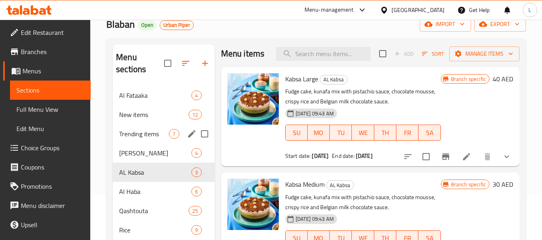
scroll to position [45, 0]
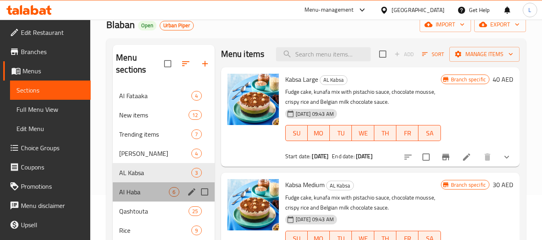
click at [125, 185] on div "Al Haba 6" at bounding box center [163, 191] width 101 height 19
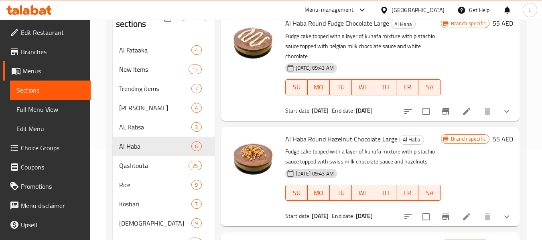
scroll to position [205, 0]
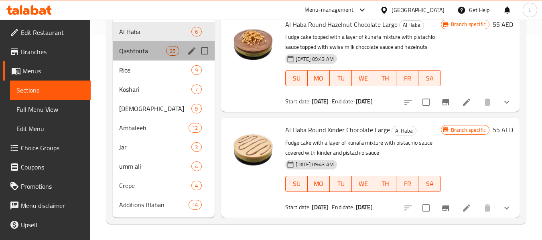
click at [127, 57] on div "Qashtouta 25" at bounding box center [163, 50] width 101 height 19
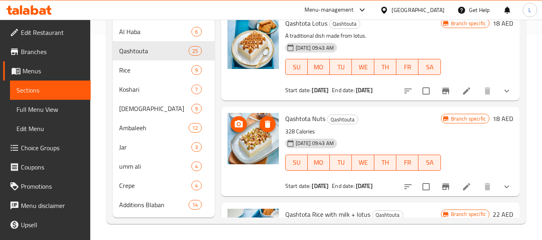
scroll to position [2, 0]
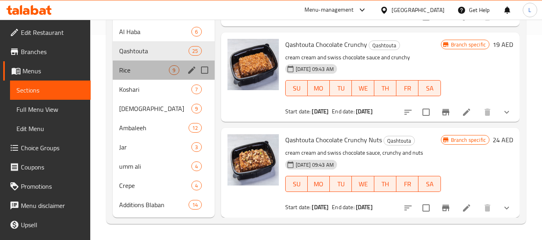
click at [150, 79] on div "Rice 9" at bounding box center [163, 70] width 101 height 19
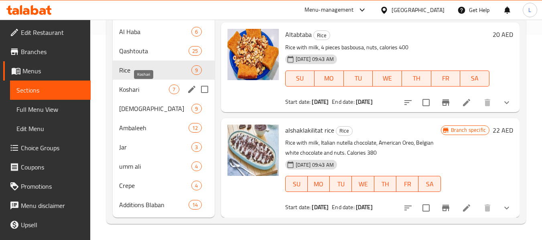
click at [125, 89] on span "Koshari" at bounding box center [144, 90] width 50 height 10
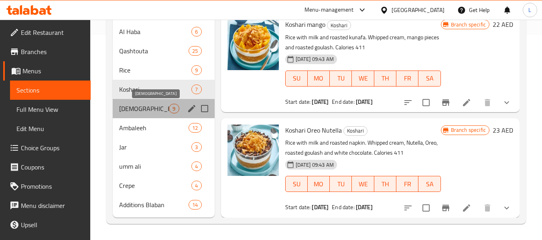
click at [138, 113] on span "Salankate" at bounding box center [144, 109] width 50 height 10
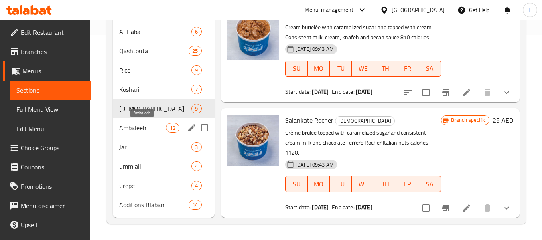
click at [128, 132] on span "Ambaleeh" at bounding box center [142, 128] width 47 height 10
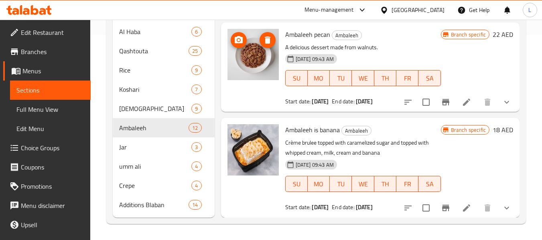
drag, startPoint x: 252, startPoint y: 53, endPoint x: 272, endPoint y: 56, distance: 20.6
click at [272, 56] on img at bounding box center [252, 54] width 51 height 51
click at [140, 138] on div "Jar 3" at bounding box center [163, 147] width 101 height 19
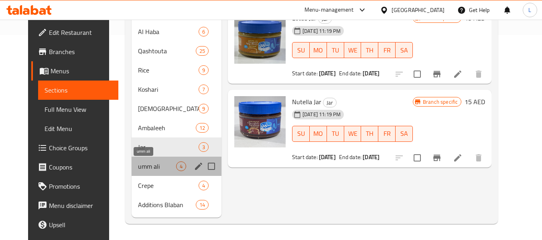
click at [138, 168] on span "umm ali" at bounding box center [157, 167] width 38 height 10
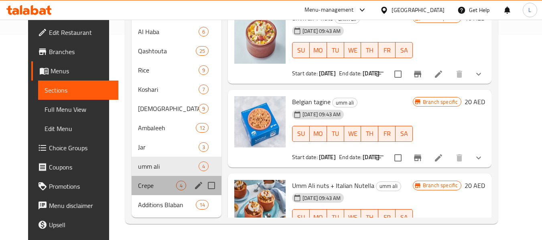
click at [132, 182] on div "Crepe 4" at bounding box center [177, 185] width 90 height 19
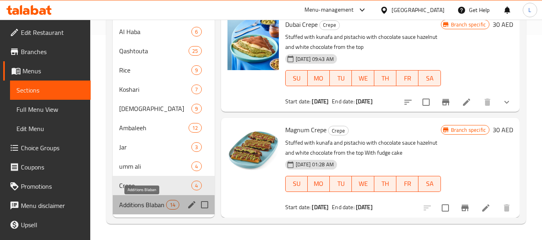
click at [132, 207] on span "Additions Blaban" at bounding box center [142, 205] width 47 height 10
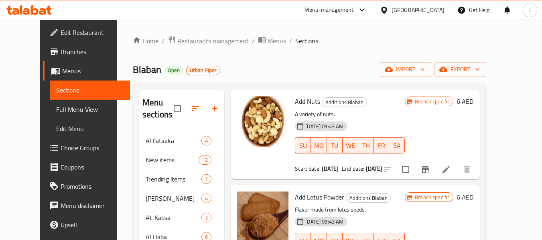
click at [183, 40] on span "Restaurants management" at bounding box center [212, 41] width 71 height 10
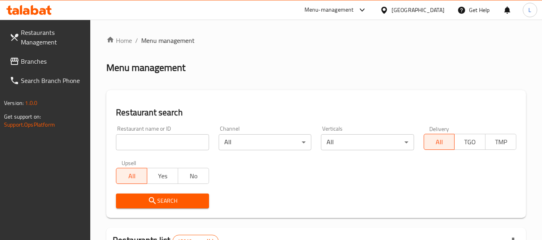
click at [165, 143] on input "search" at bounding box center [162, 142] width 93 height 16
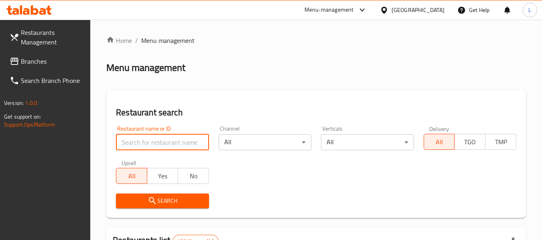
paste input "697112"
type input "697112"
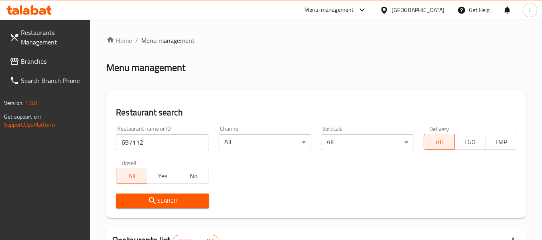
click at [188, 198] on span "Search" at bounding box center [162, 201] width 80 height 10
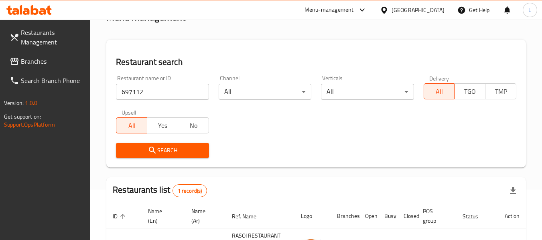
scroll to position [117, 0]
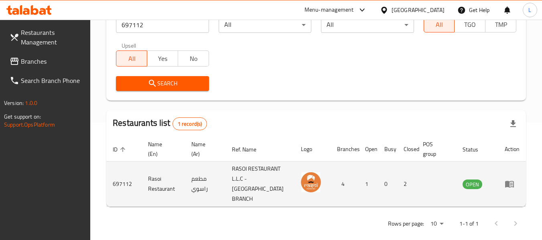
click at [511, 183] on icon "enhanced table" at bounding box center [511, 184] width 3 height 3
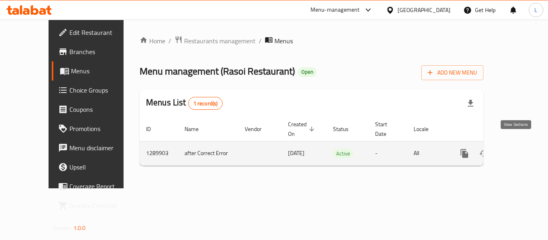
click at [518, 149] on icon "enhanced table" at bounding box center [522, 154] width 10 height 10
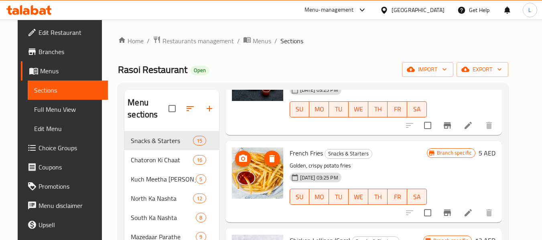
scroll to position [290, 0]
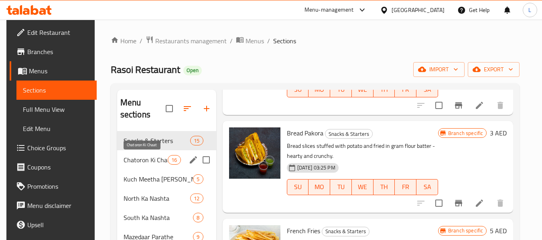
click at [136, 163] on span "Chatoron Ki Chaat" at bounding box center [146, 160] width 45 height 10
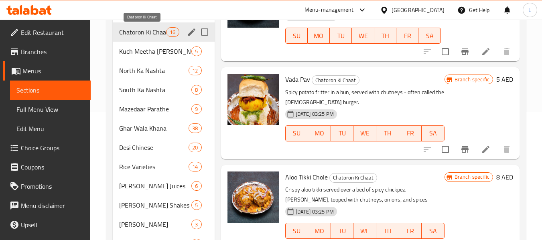
scroll to position [47, 0]
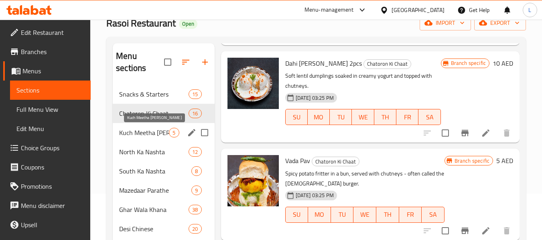
click at [139, 136] on span "Kuch Meetha Ho Jai" at bounding box center [144, 133] width 50 height 10
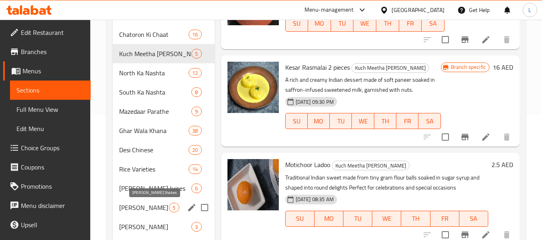
scroll to position [87, 0]
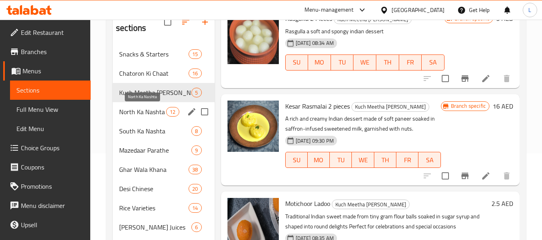
click at [142, 108] on span "North Ka Nashta" at bounding box center [142, 112] width 47 height 10
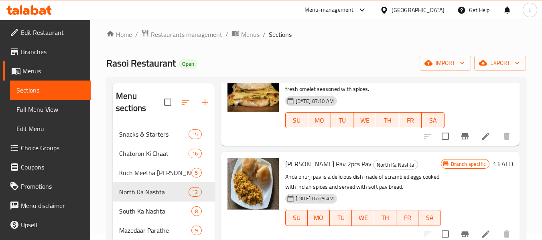
scroll to position [200, 0]
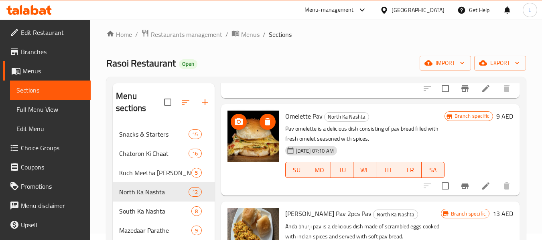
drag, startPoint x: 249, startPoint y: 156, endPoint x: 243, endPoint y: 162, distance: 9.4
click at [243, 162] on img at bounding box center [252, 136] width 51 height 51
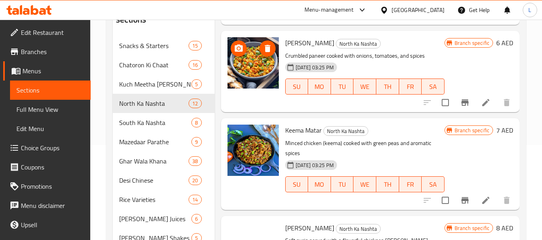
scroll to position [167, 0]
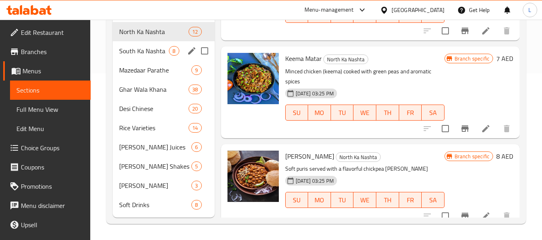
click at [154, 56] on div "South Ka Nashta 8" at bounding box center [163, 50] width 101 height 19
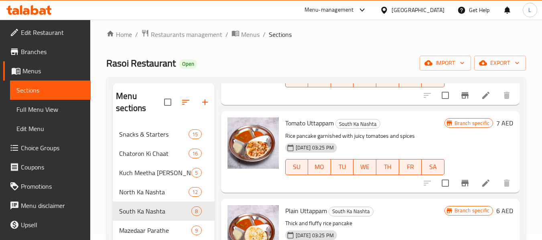
scroll to position [167, 0]
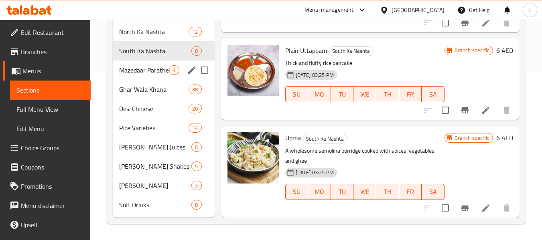
click at [129, 77] on div "Mazedaar Parathe 9" at bounding box center [163, 70] width 101 height 19
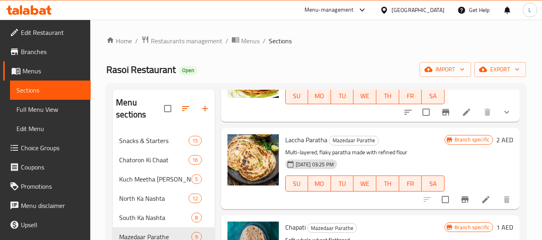
scroll to position [167, 0]
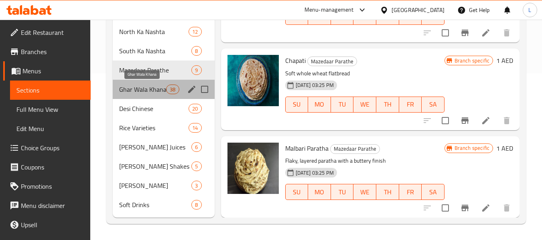
click at [126, 89] on span "Ghar Wala Khana" at bounding box center [142, 90] width 47 height 10
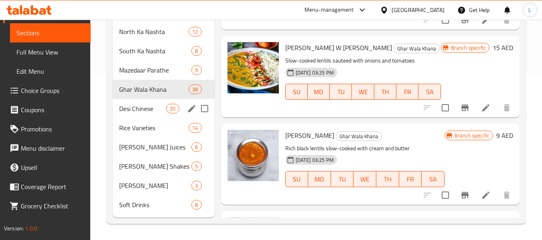
drag, startPoint x: 142, startPoint y: 113, endPoint x: 169, endPoint y: 113, distance: 27.3
click at [142, 113] on span "Desi Chinese" at bounding box center [142, 109] width 47 height 10
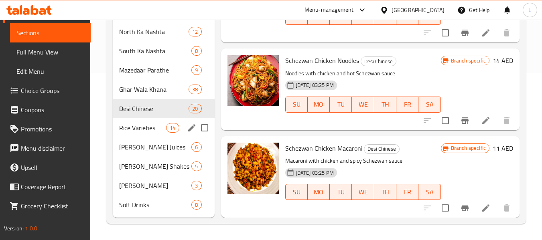
click at [162, 130] on span "Rice Varieties" at bounding box center [142, 128] width 47 height 10
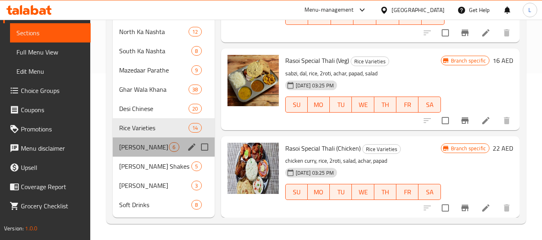
click at [147, 153] on div "Taaze Juices 6" at bounding box center [163, 147] width 101 height 19
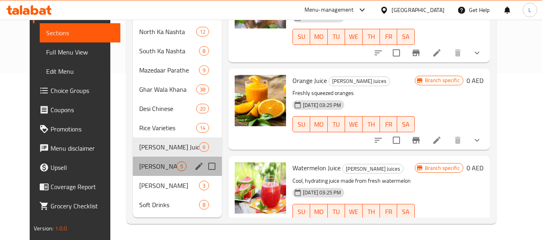
click at [133, 171] on div "Taaze Shakes 5" at bounding box center [177, 166] width 89 height 19
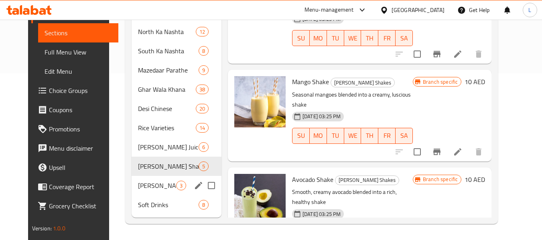
click at [143, 185] on span "Thandi Lassi" at bounding box center [157, 186] width 38 height 10
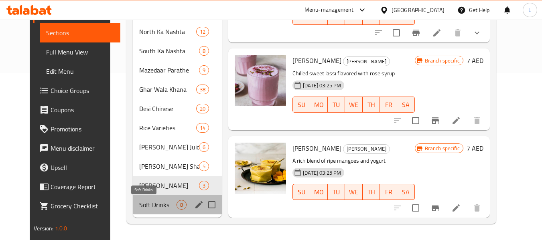
click at [139, 202] on span "Soft Drinks" at bounding box center [157, 205] width 37 height 10
